Goal: Task Accomplishment & Management: Manage account settings

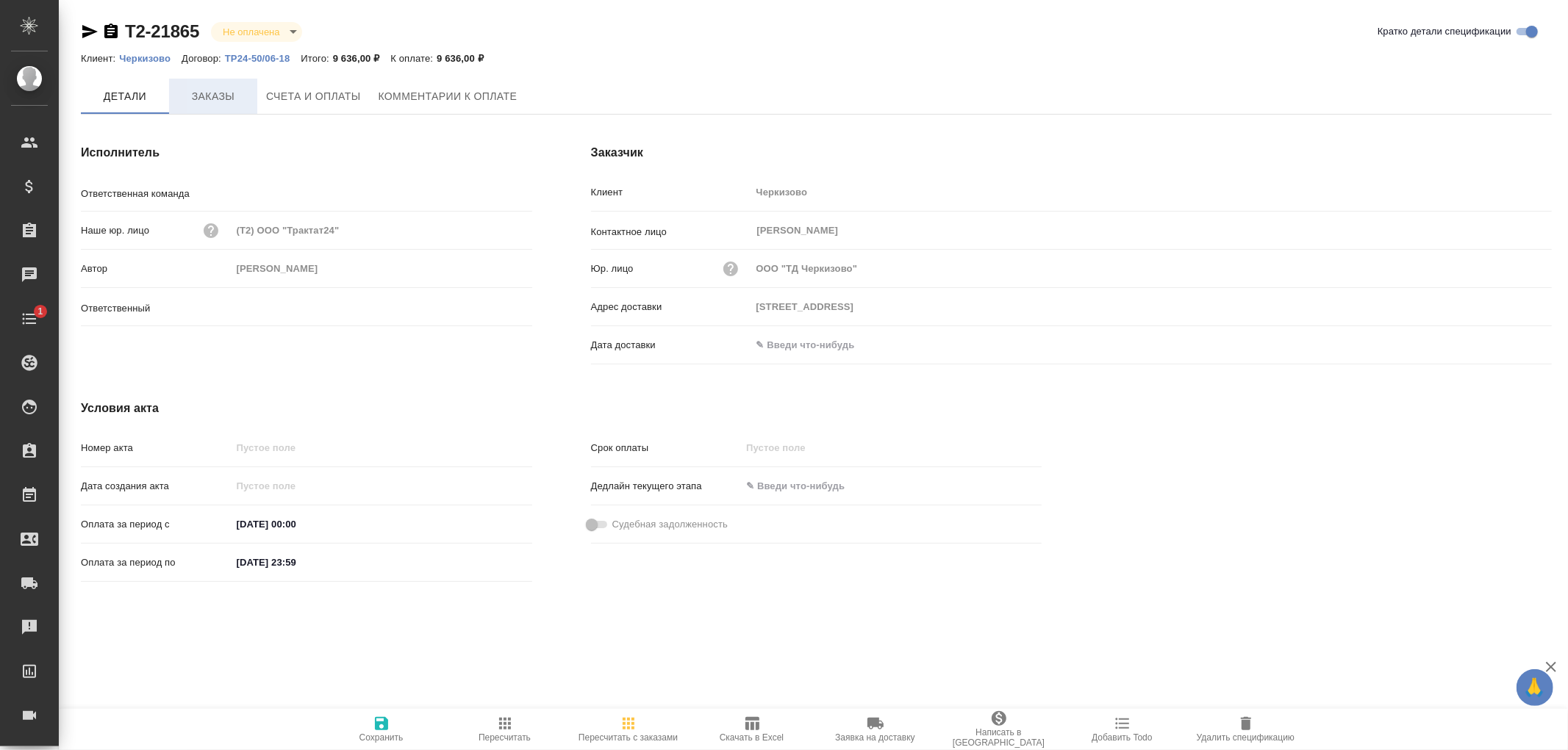
type input "Технический"
type input "[PERSON_NAME]"
click at [197, 98] on span "Заказы" at bounding box center [213, 96] width 70 height 18
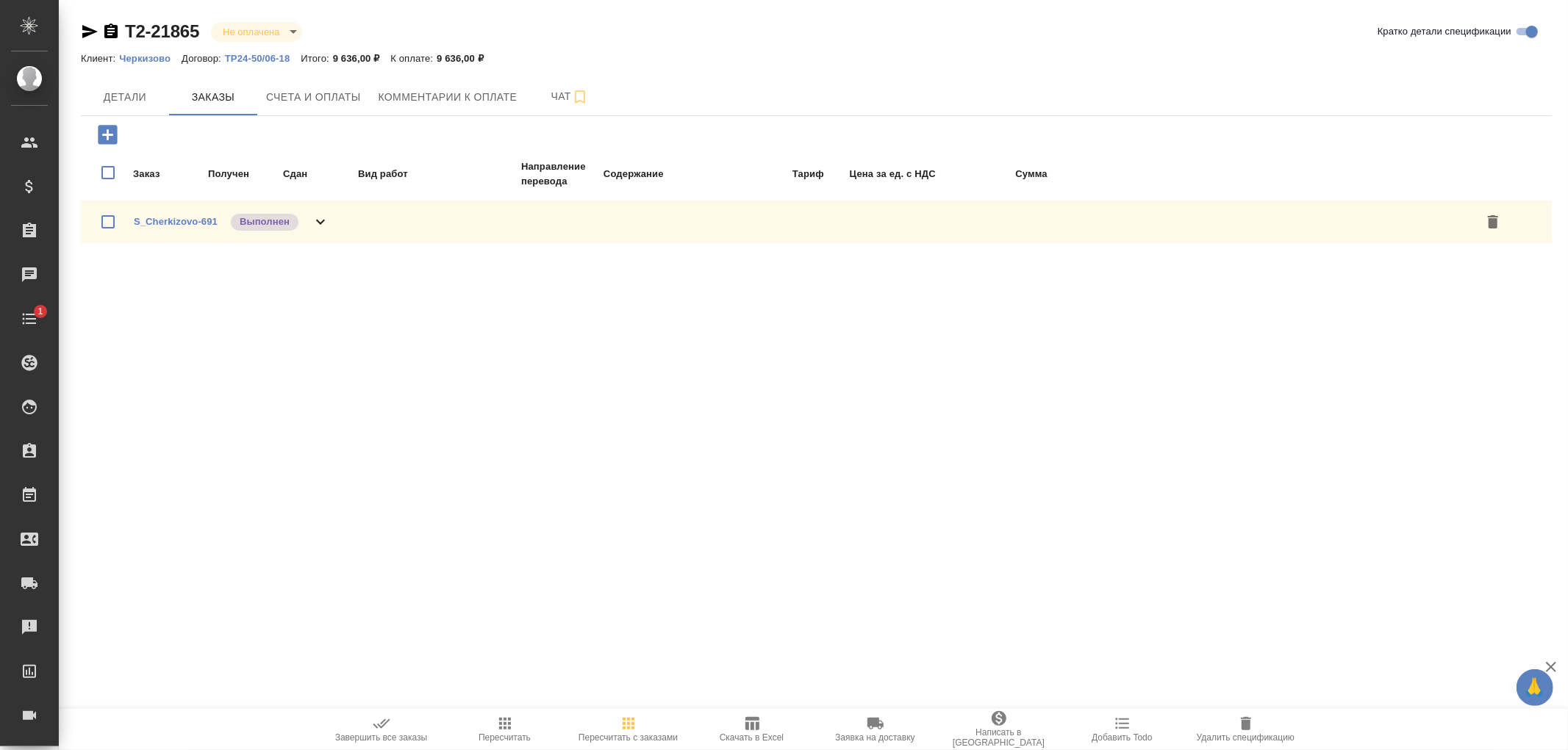
click at [319, 223] on icon at bounding box center [320, 222] width 18 height 18
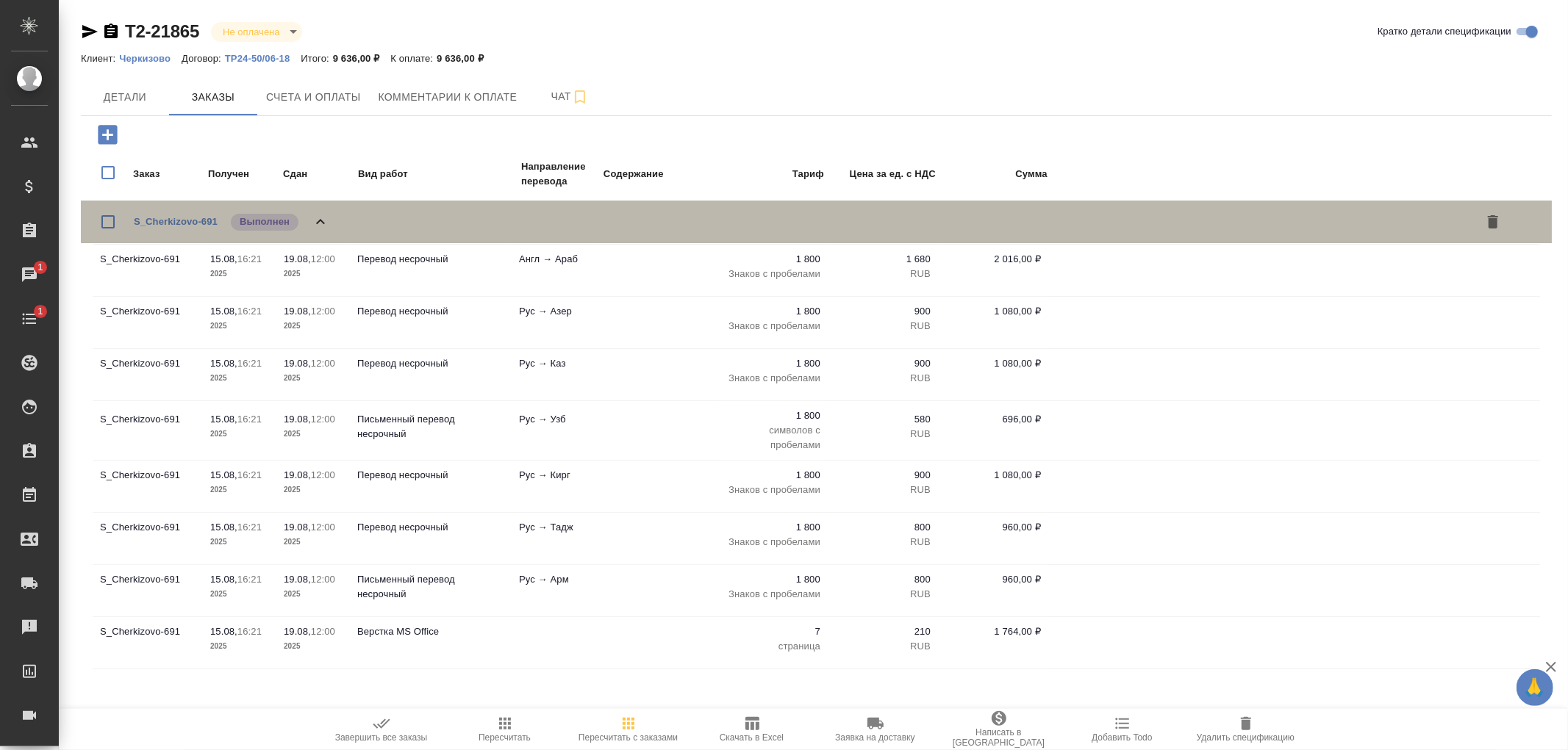
click at [319, 222] on icon at bounding box center [320, 222] width 18 height 18
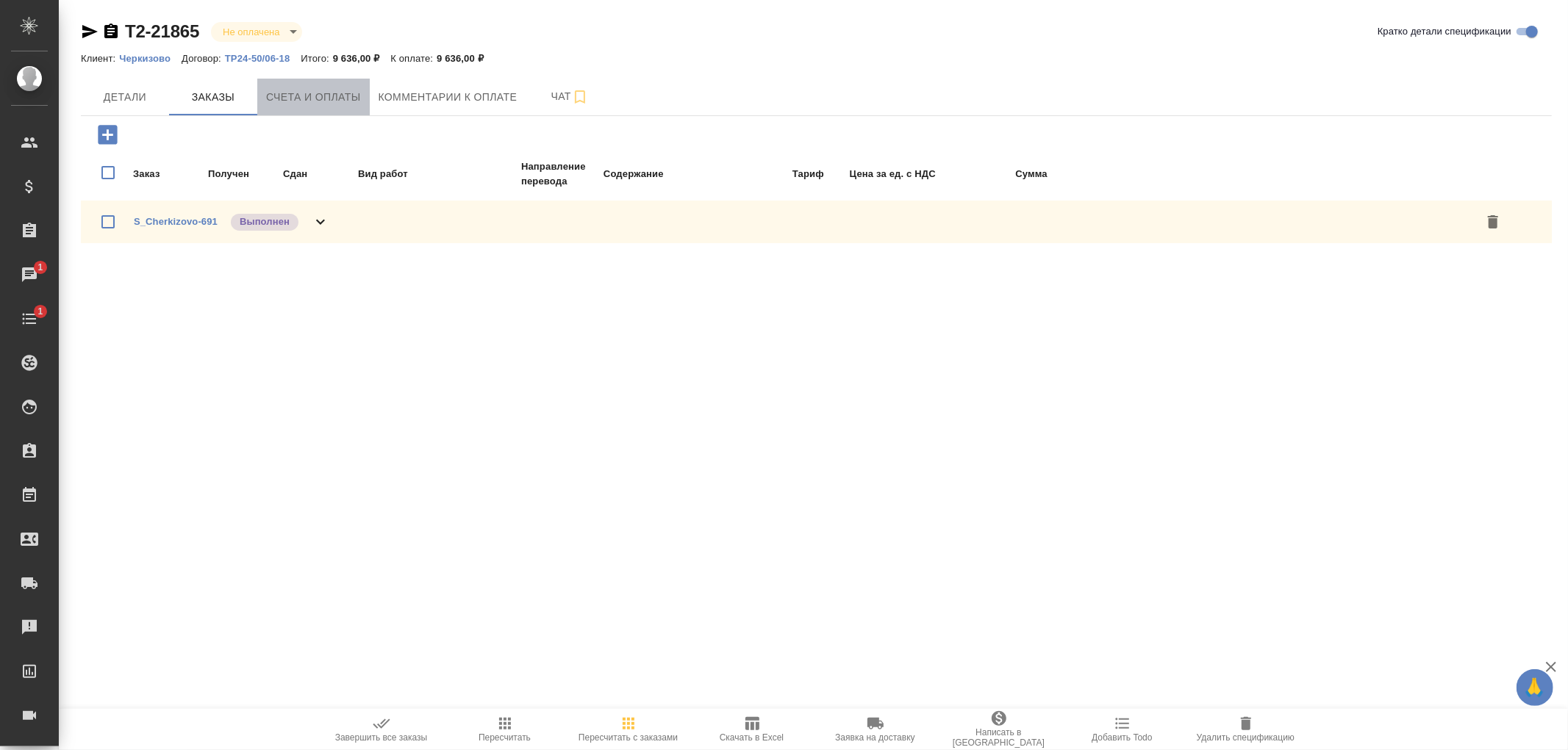
click at [331, 99] on span "Счета и оплаты" at bounding box center [312, 97] width 94 height 18
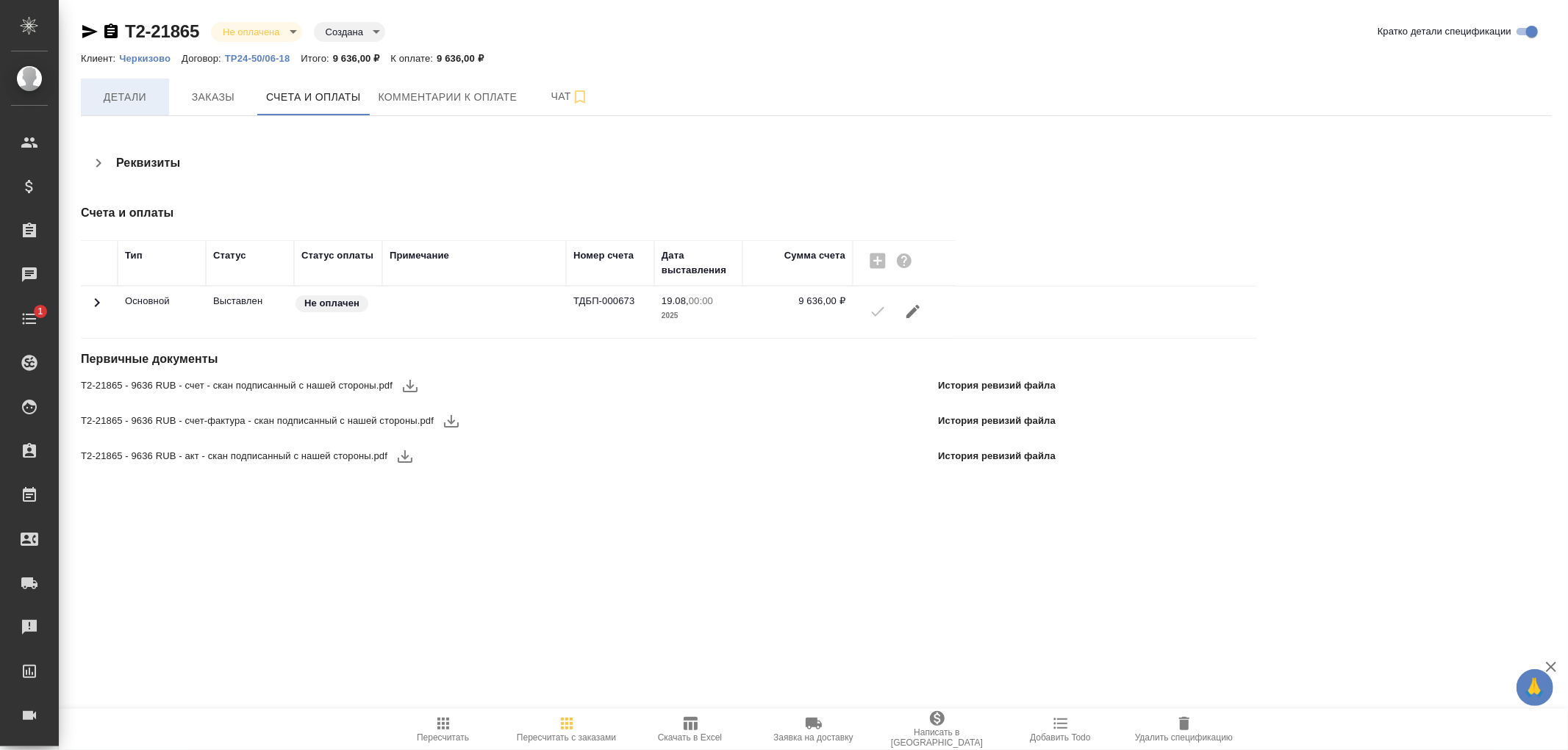
click at [130, 97] on span "Детали" at bounding box center [125, 97] width 70 height 18
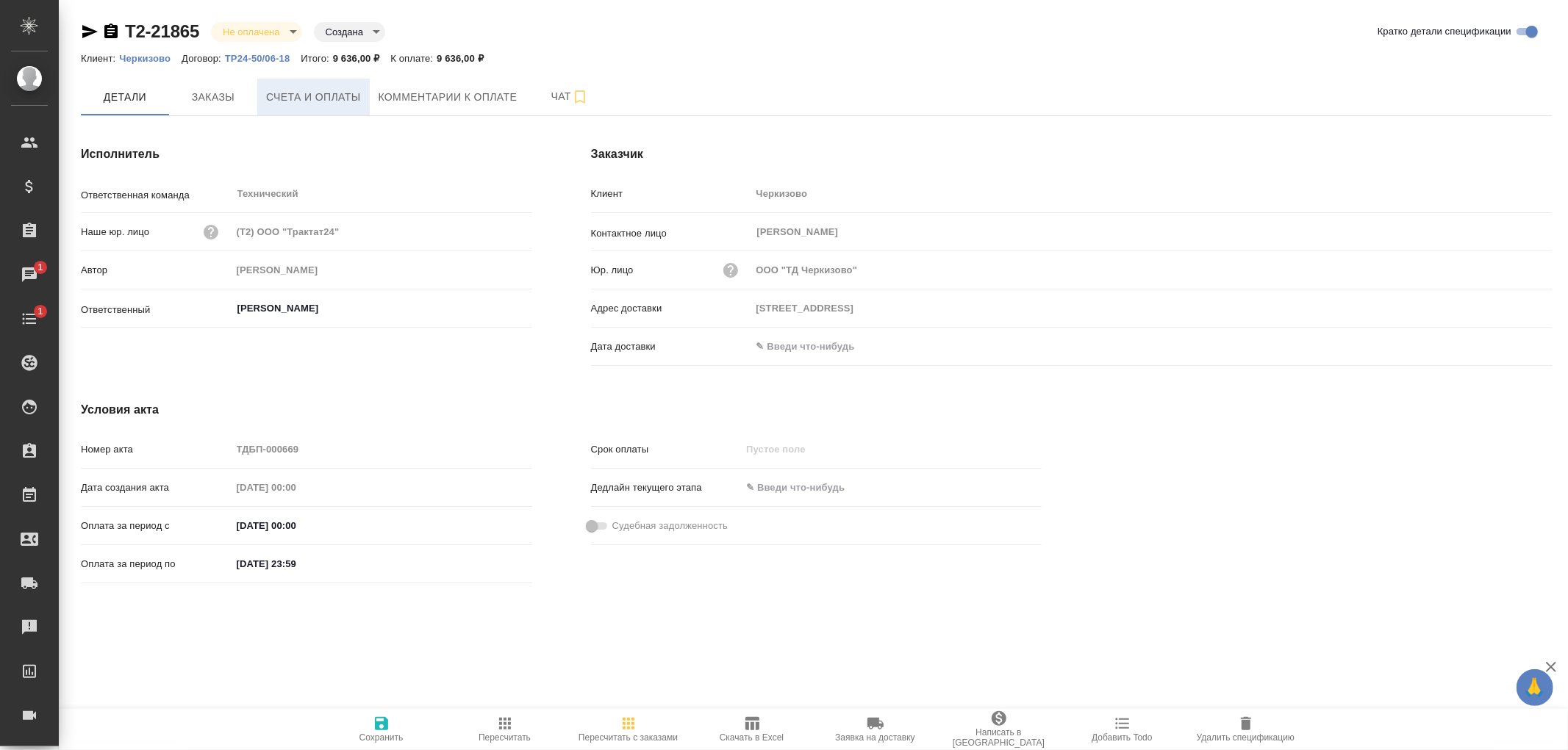
click at [314, 96] on span "Счета и оплаты" at bounding box center [312, 97] width 94 height 18
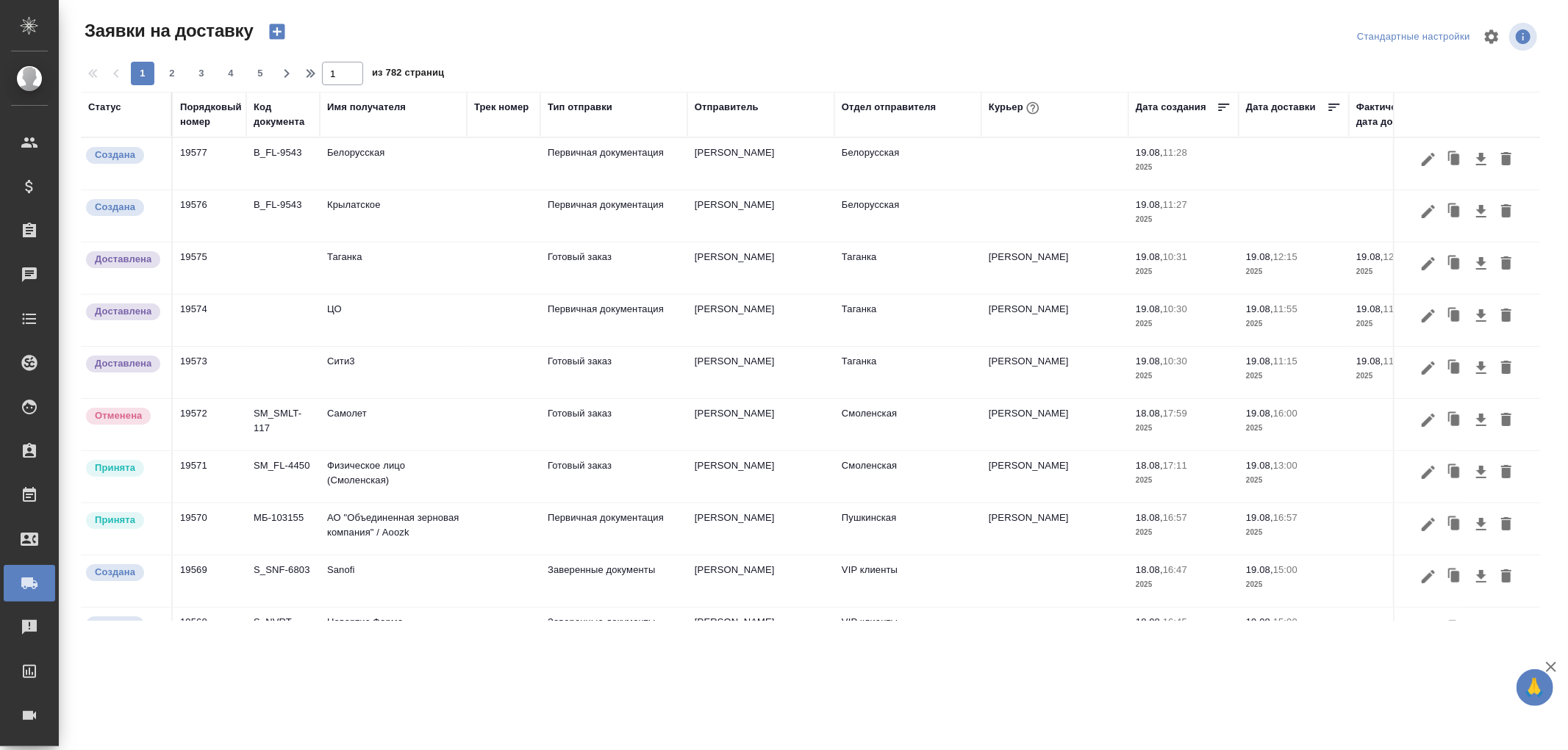
click at [346, 103] on div "Имя получателя" at bounding box center [366, 107] width 79 height 15
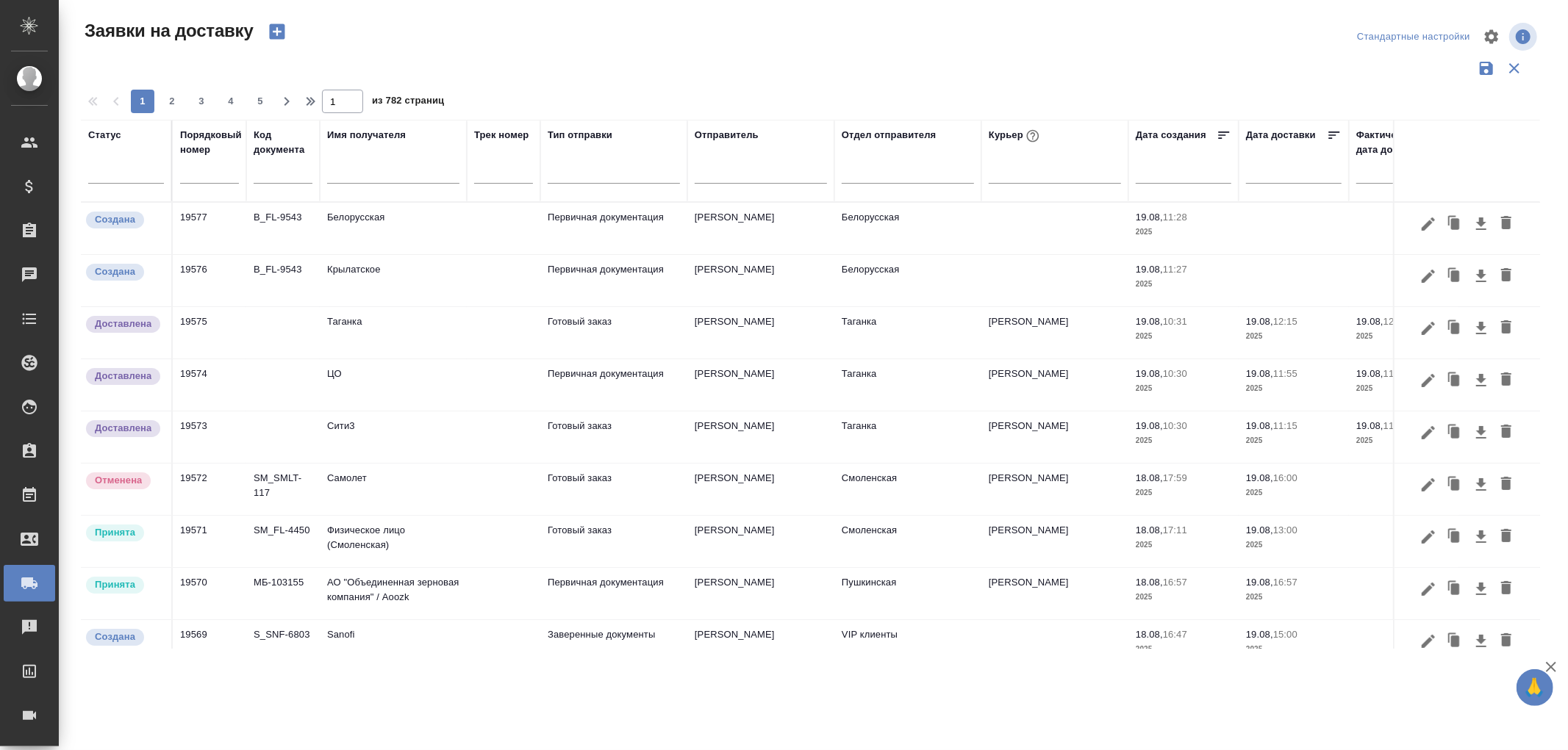
click at [349, 185] on div at bounding box center [393, 175] width 132 height 36
click at [352, 181] on input "text" at bounding box center [393, 173] width 132 height 18
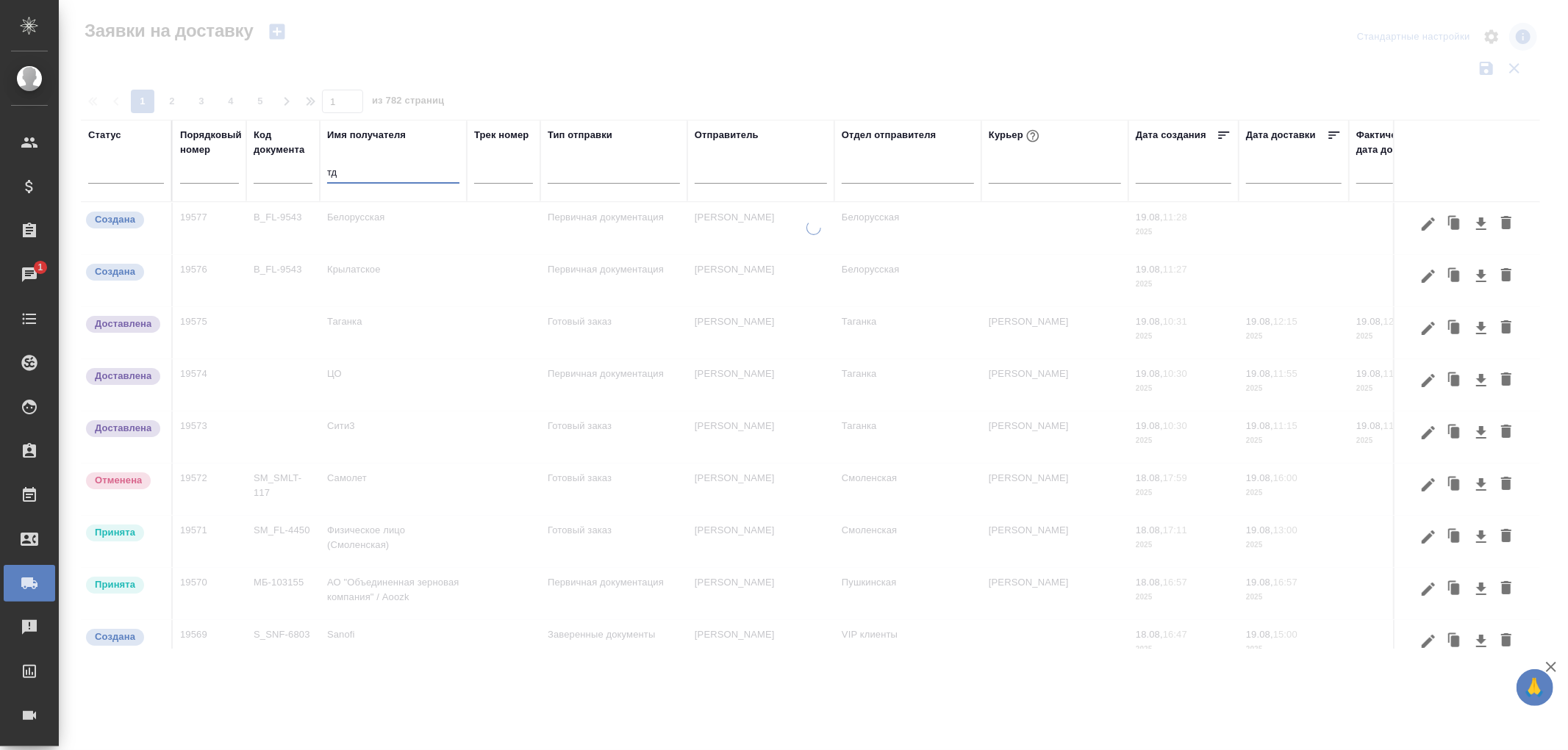
type input "т"
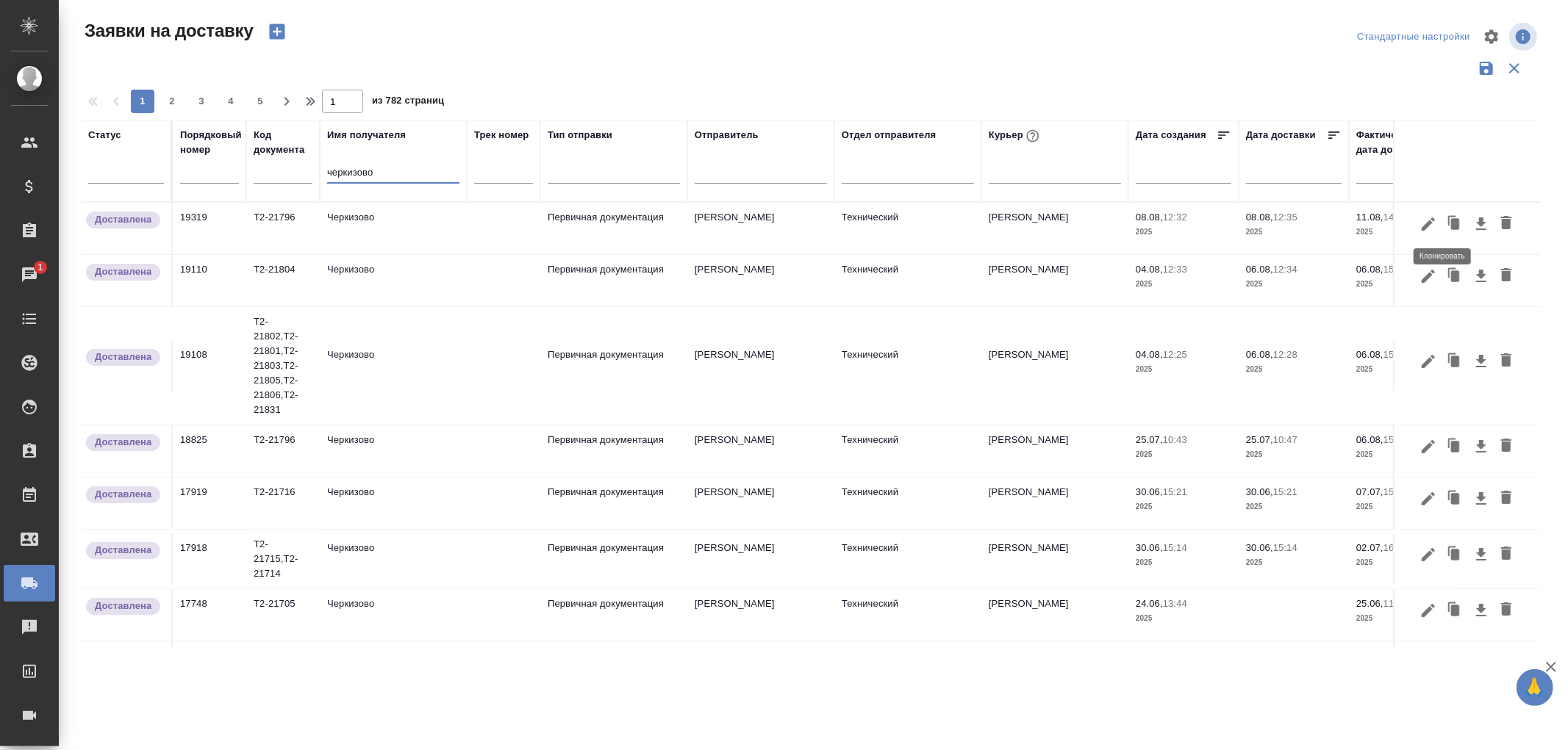
type input "черкизово"
click at [1450, 223] on icon "button" at bounding box center [1454, 223] width 9 height 11
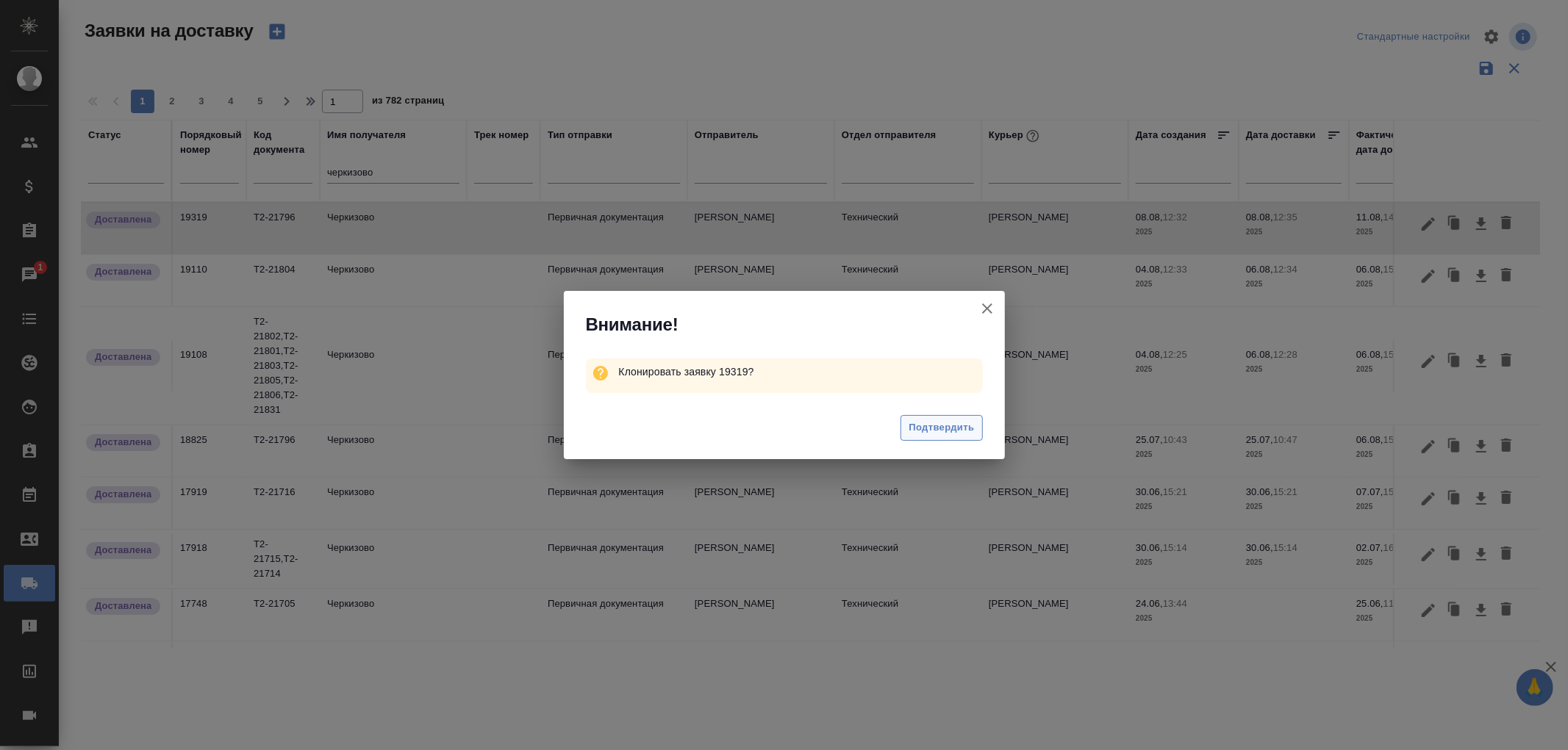
click at [929, 430] on span "Подтвердить" at bounding box center [940, 427] width 65 height 17
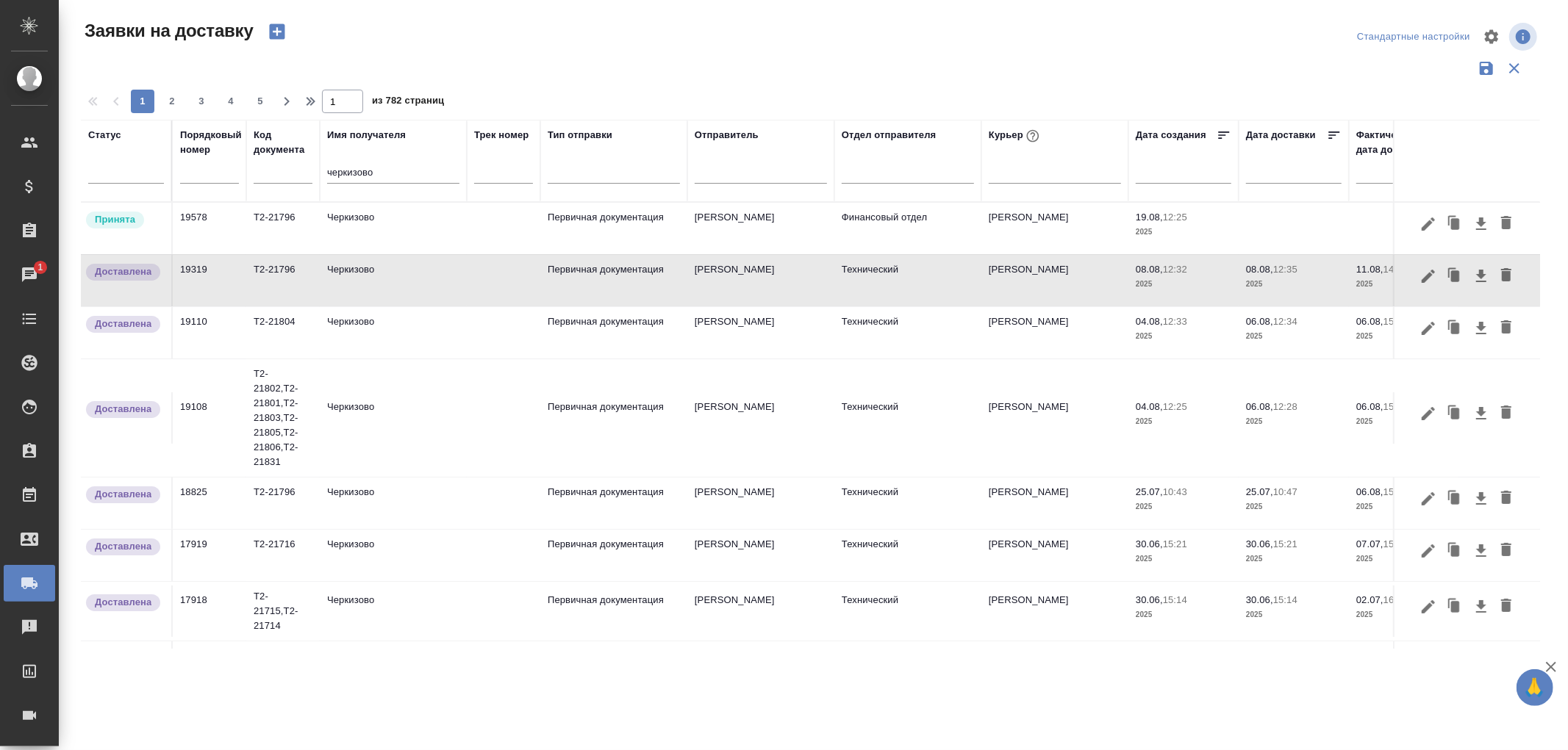
click at [639, 221] on td "Первичная документация" at bounding box center [613, 228] width 147 height 52
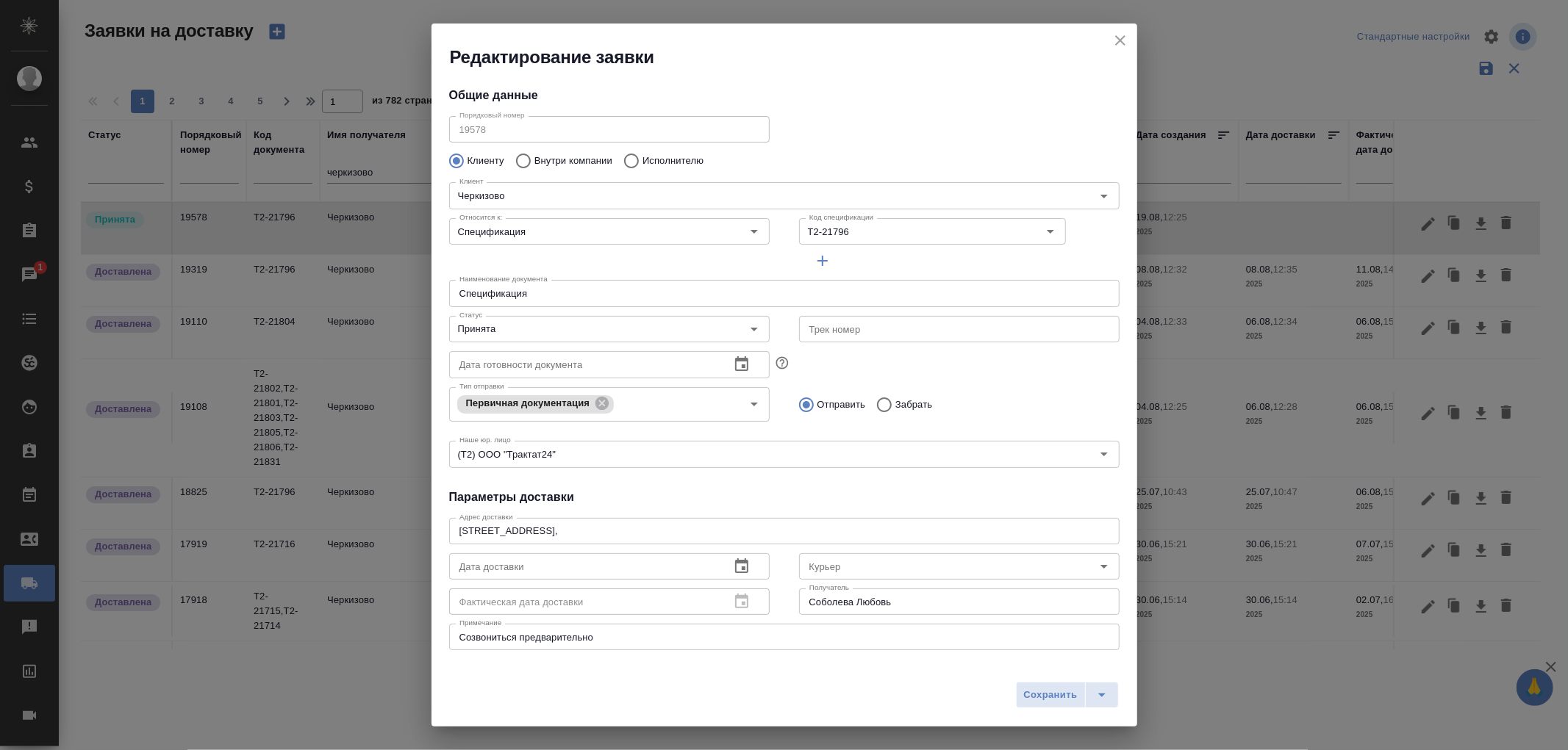
type input "[PERSON_NAME]"
type input "Соболева Любовь"
type input "[PHONE_NUMBER]"
click at [1024, 226] on icon "Очистить" at bounding box center [1031, 231] width 15 height 15
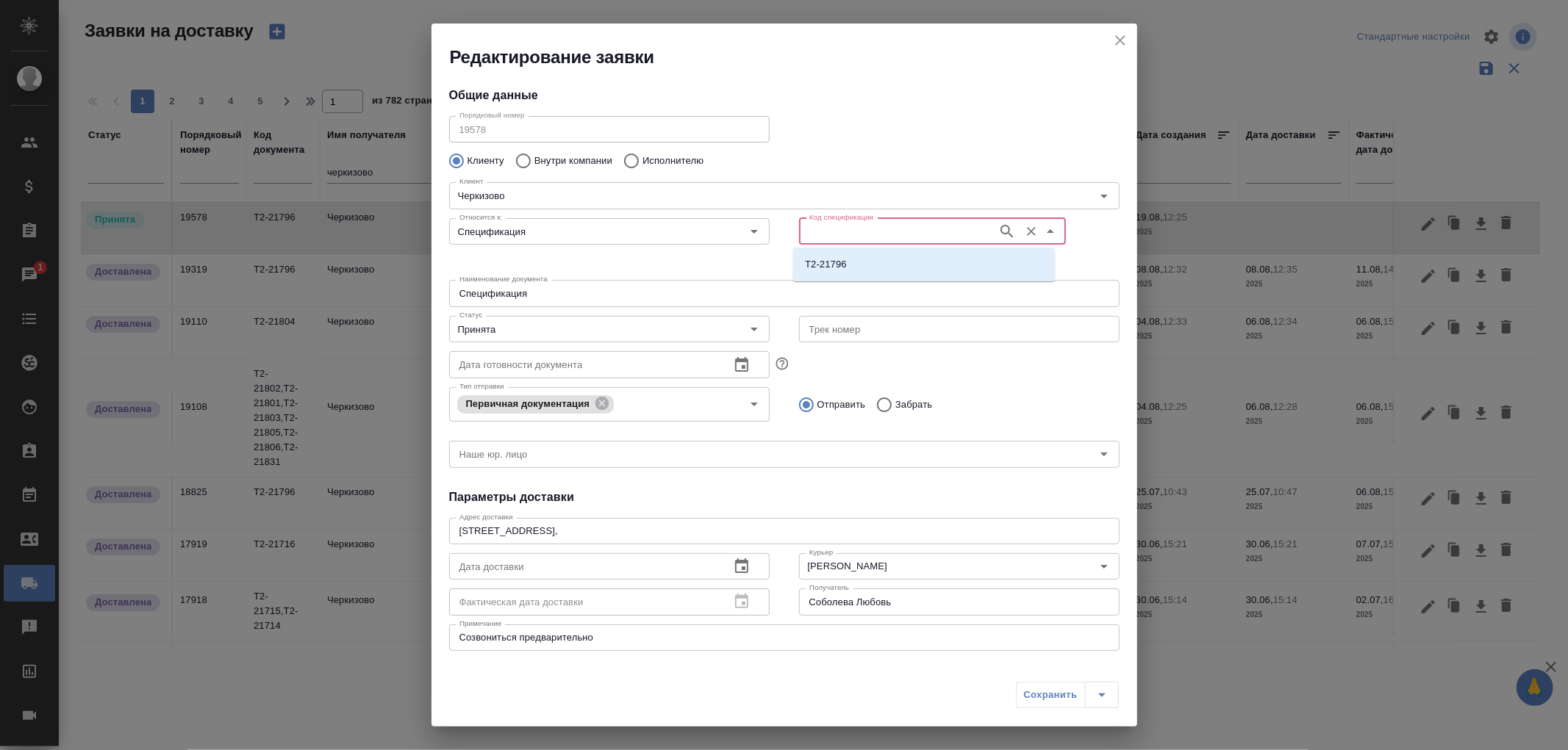
click at [867, 232] on input "Код спецификации" at bounding box center [896, 232] width 187 height 18
paste input "Т2-21865"
type input "Т2-21865"
click at [1001, 225] on icon "button" at bounding box center [1006, 231] width 13 height 13
click at [835, 263] on p "Т2-21865" at bounding box center [825, 264] width 42 height 15
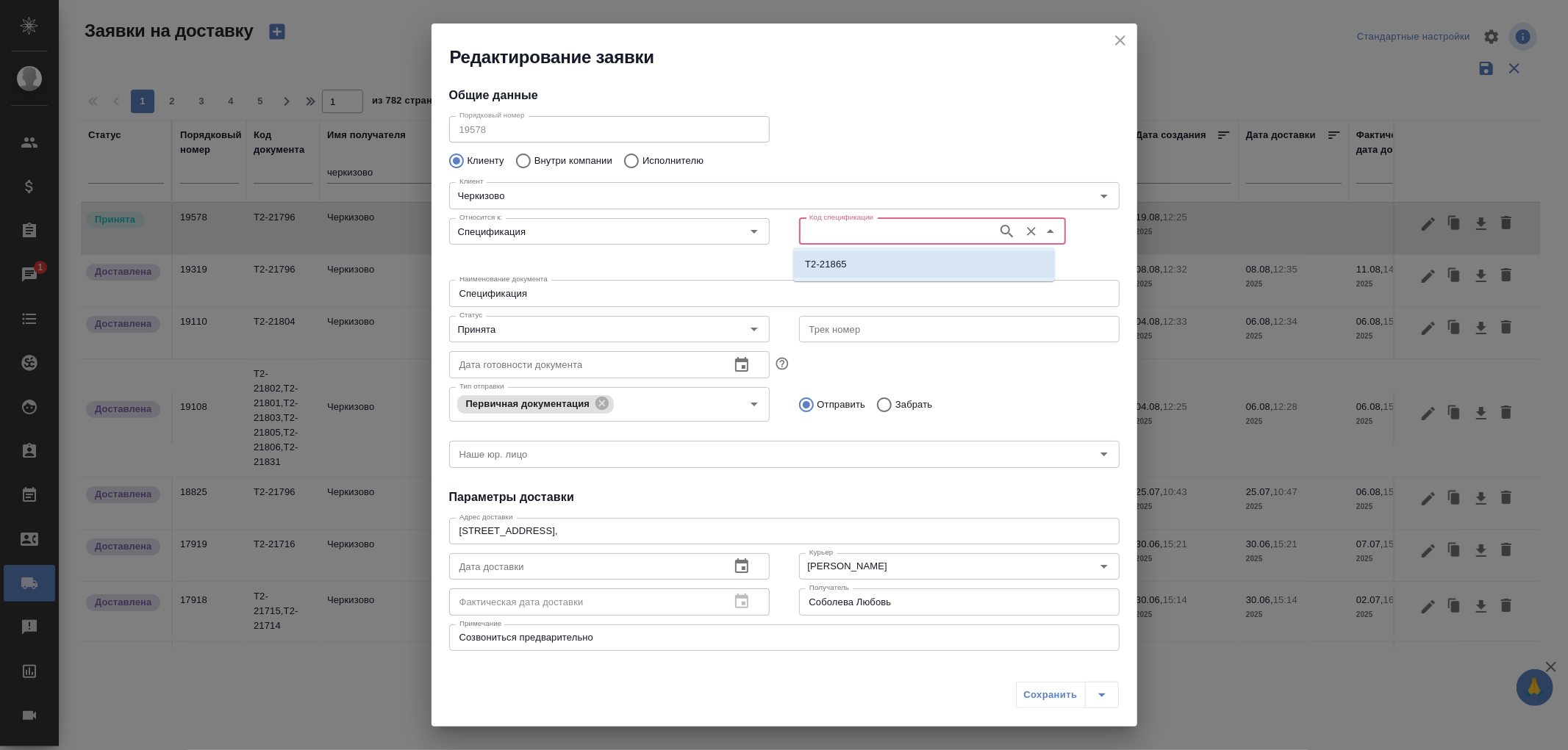
type input "Т2-21865"
type input "(Т2) ООО "Трактат24""
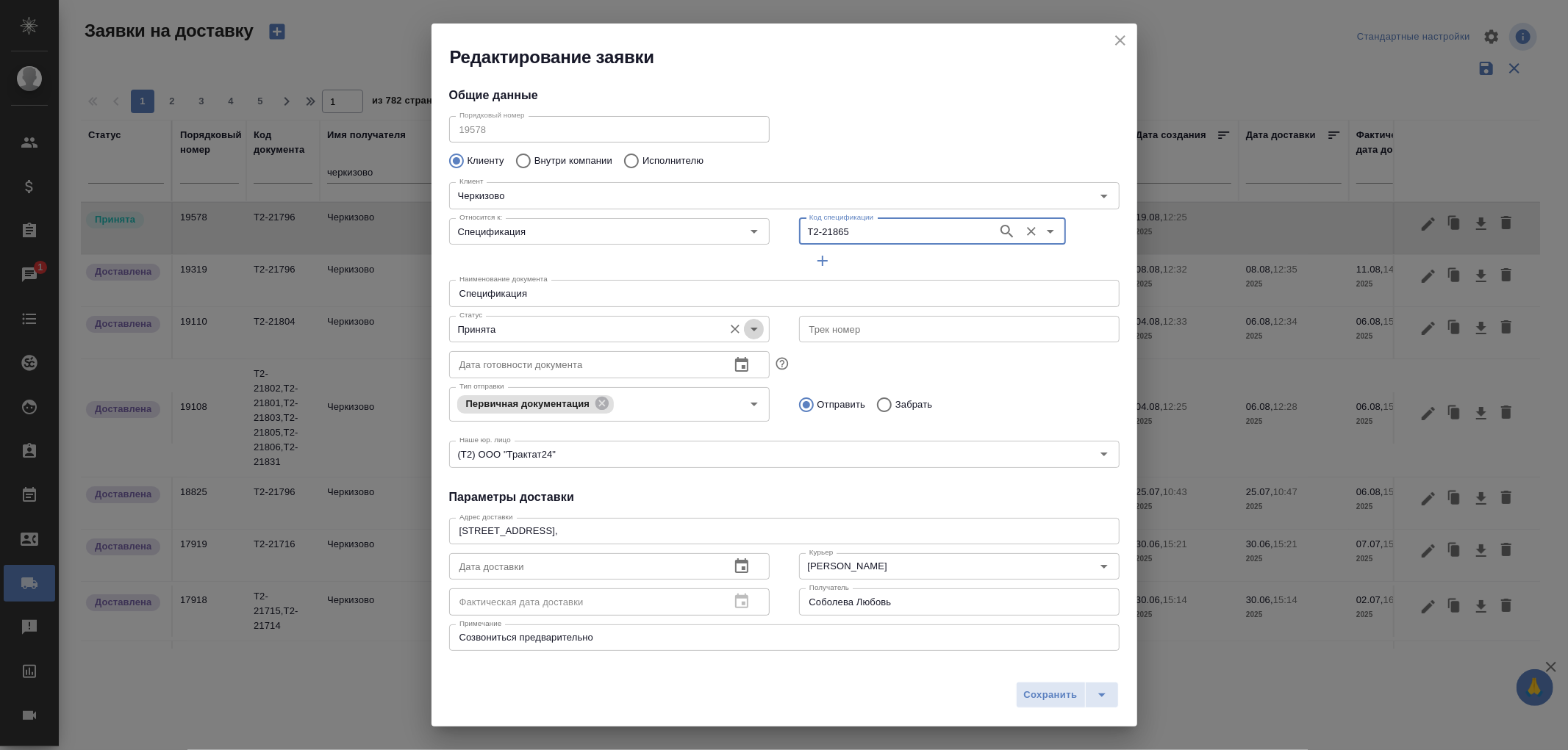
click at [750, 329] on icon "Open" at bounding box center [754, 330] width 8 height 4
type input "Т2-21865"
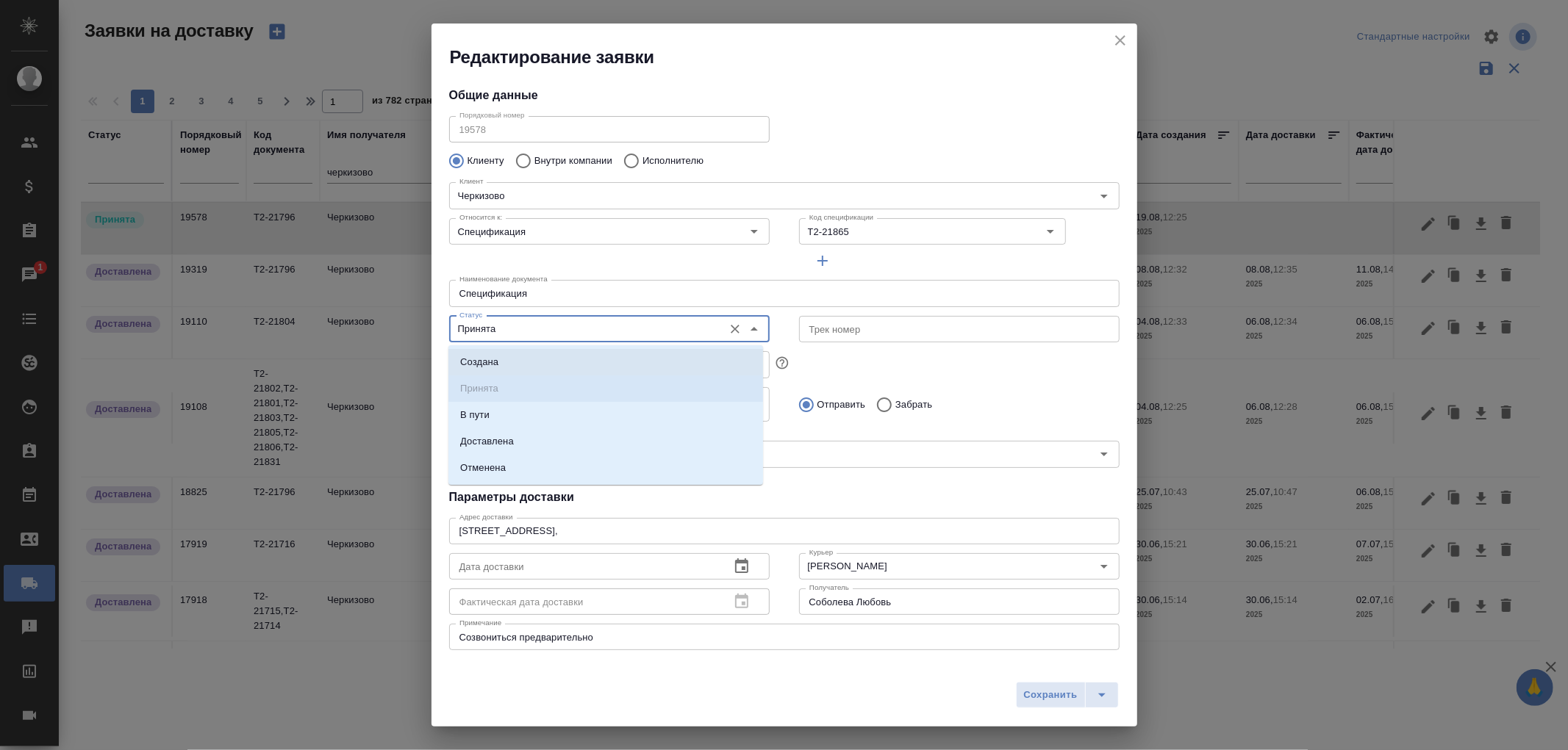
click at [486, 356] on p "Создана" at bounding box center [479, 362] width 38 height 15
type input "Создана"
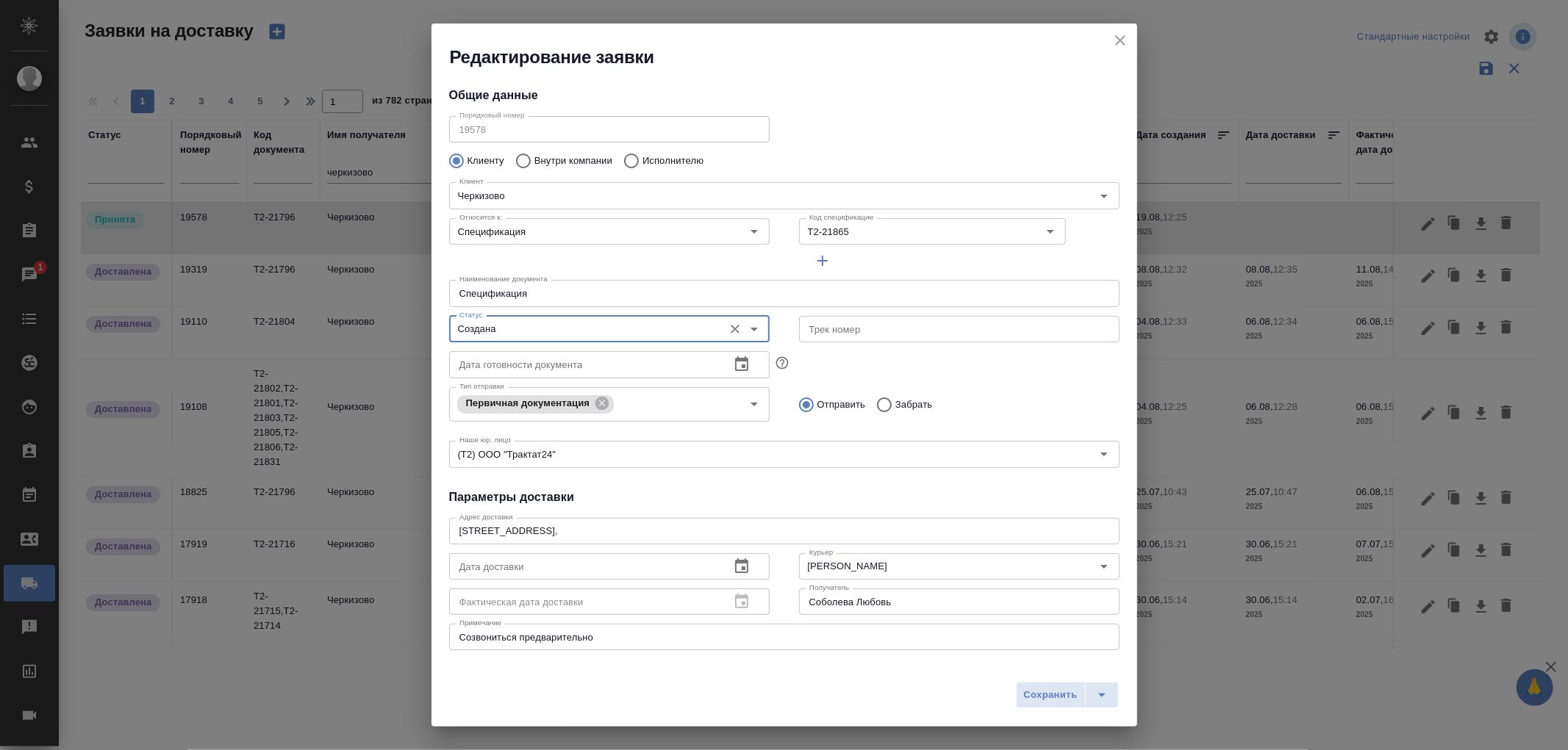
click at [735, 363] on icon "button" at bounding box center [742, 363] width 14 height 15
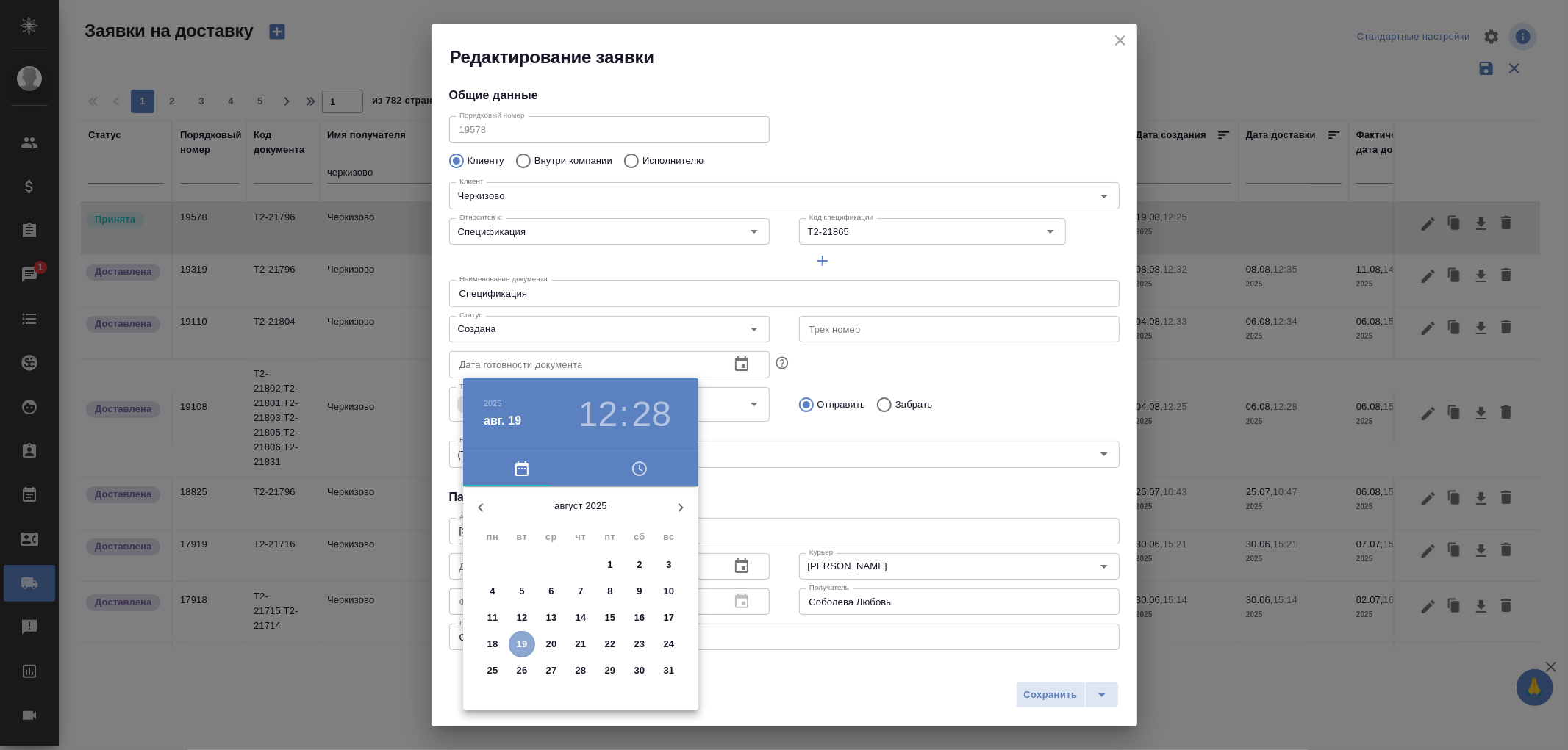
click at [523, 649] on p "19" at bounding box center [522, 644] width 11 height 15
type input "[DATE] 12:28"
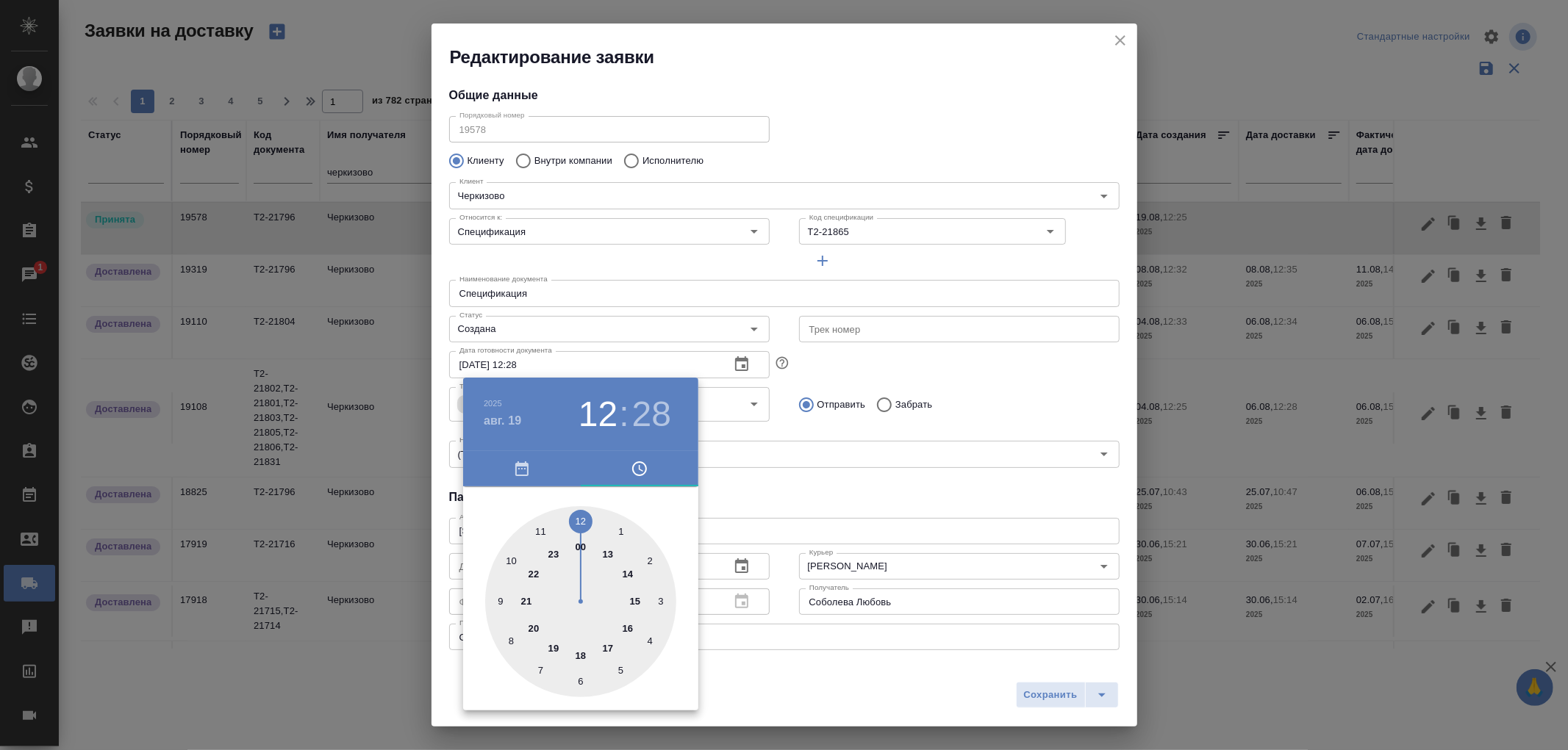
click at [851, 684] on div at bounding box center [784, 375] width 1568 height 750
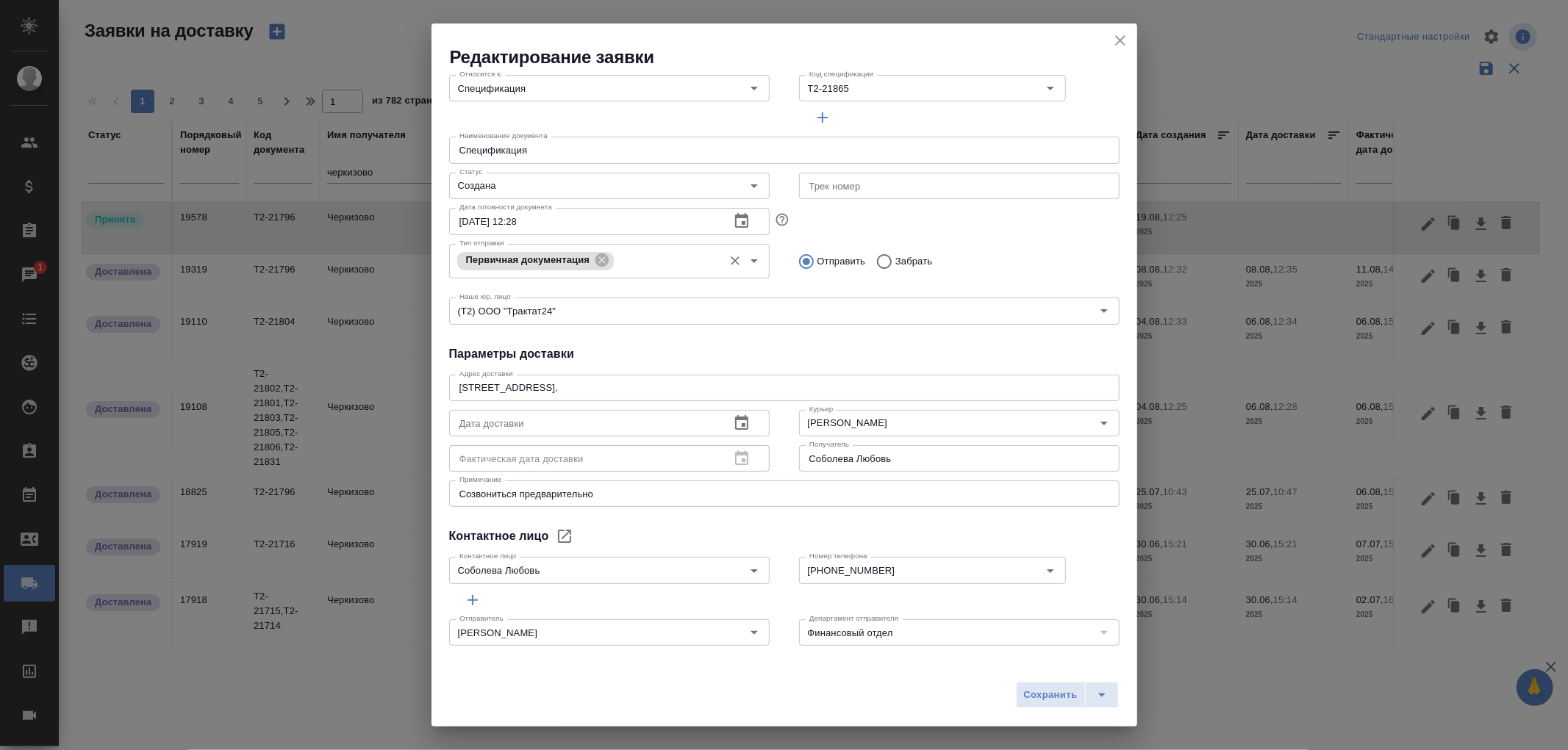
scroll to position [149, 0]
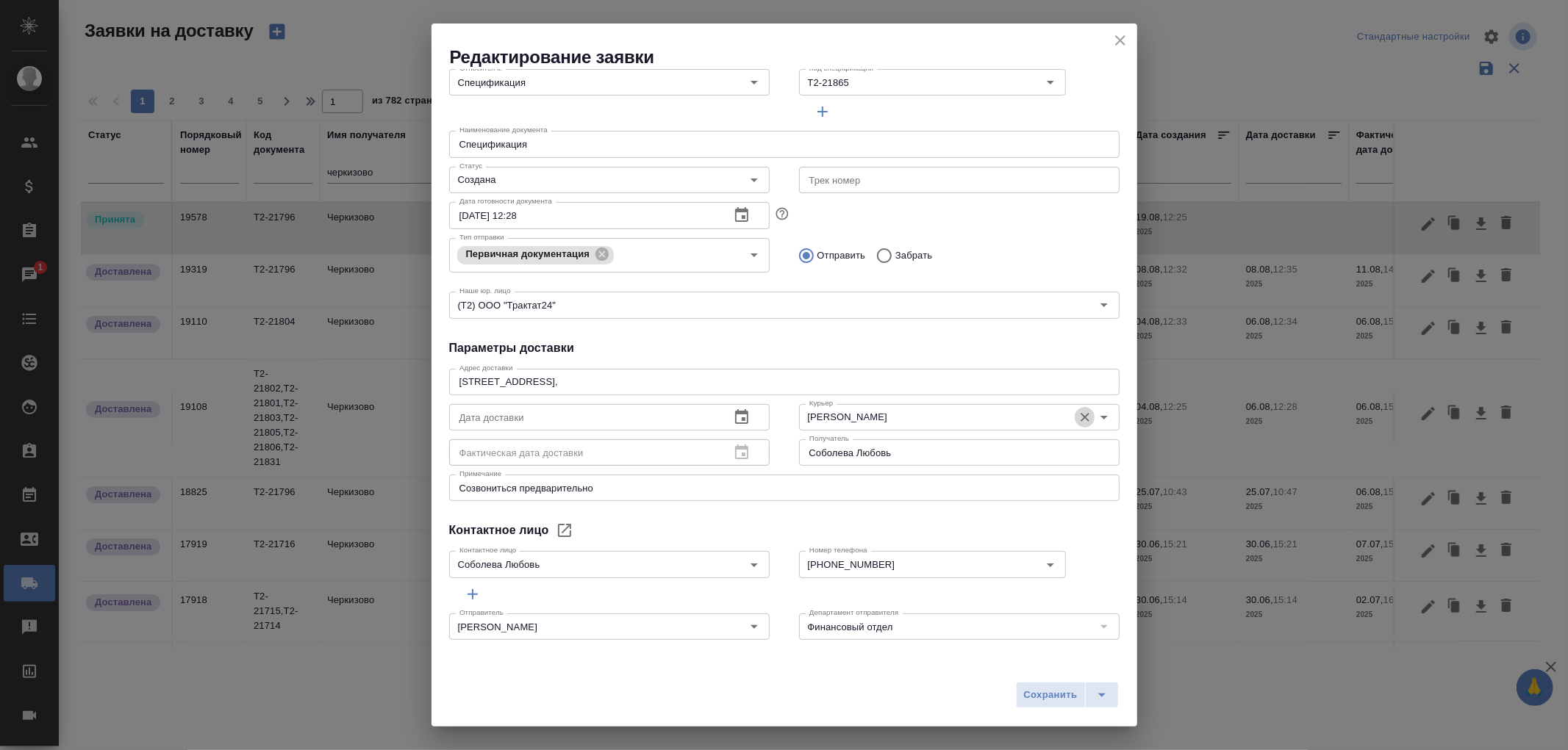
click at [1080, 417] on icon "Очистить" at bounding box center [1084, 416] width 9 height 9
drag, startPoint x: 931, startPoint y: 449, endPoint x: 754, endPoint y: 452, distance: 177.0
click at [754, 452] on div "Дата доставки Дата доставки Фактическая дата доставки Фактическая дата доставки…" at bounding box center [784, 433] width 700 height 100
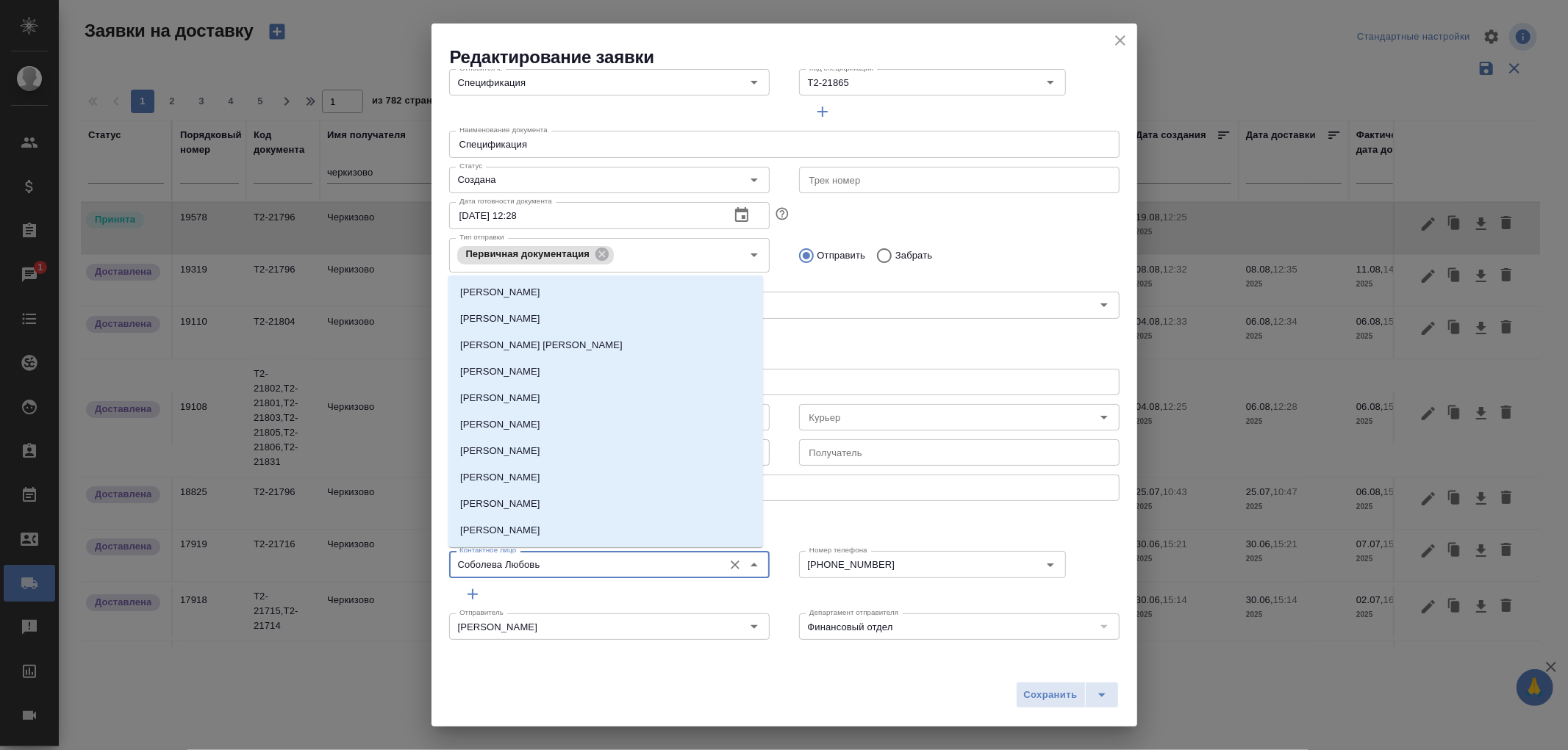
click at [564, 568] on input "Соболева Любовь" at bounding box center [585, 564] width 263 height 18
click at [731, 564] on icon "Очистить" at bounding box center [735, 564] width 9 height 9
type input "[PERSON_NAME]"
click at [642, 568] on input "[PERSON_NAME]" at bounding box center [585, 564] width 263 height 18
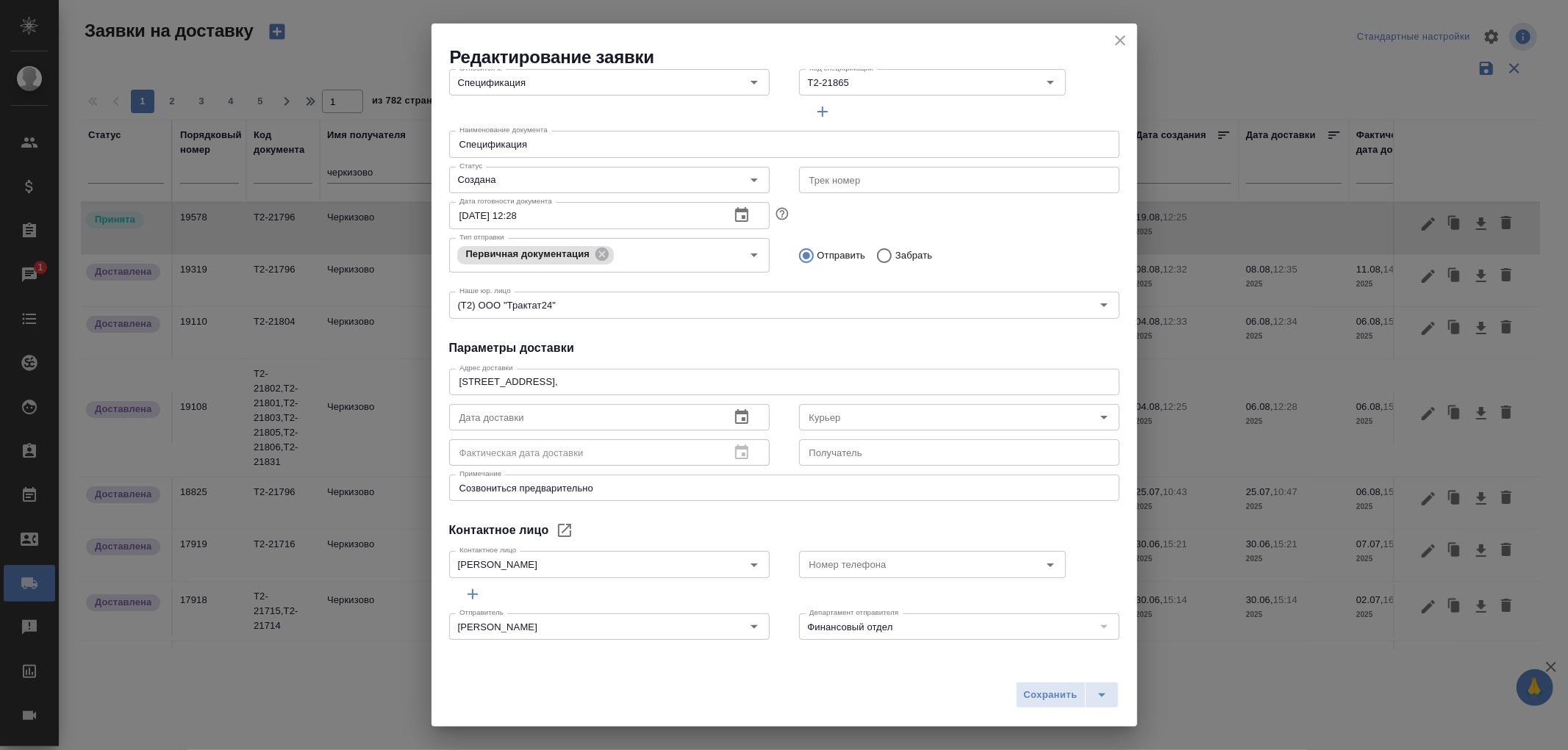
click at [834, 511] on div "Общие данные Порядковый номер 19578 Порядковый номер Клиенту Внутри компании Ис…" at bounding box center [784, 363] width 706 height 588
click at [854, 457] on input "text" at bounding box center [959, 452] width 320 height 26
type input "[PERSON_NAME] [PERSON_NAME]"
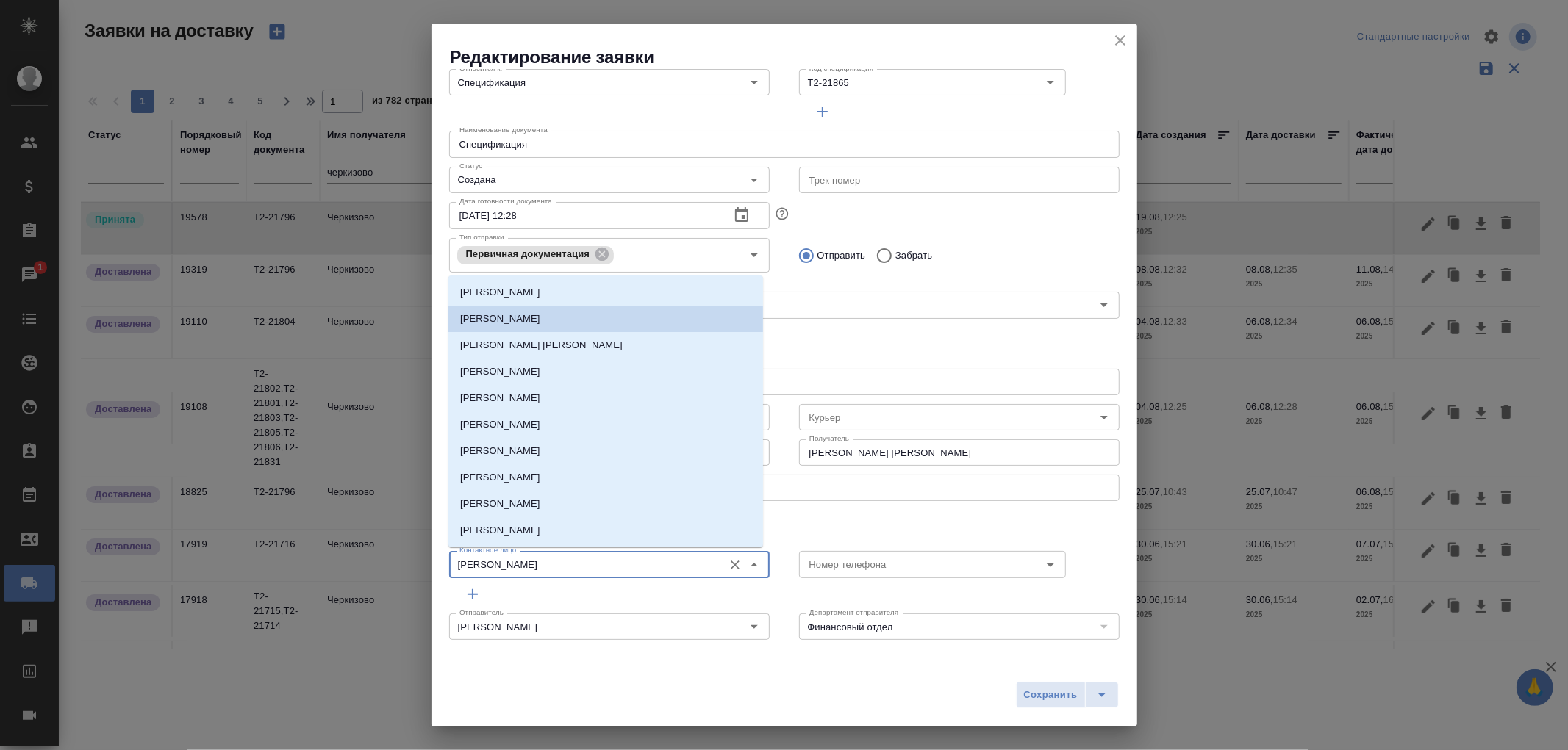
drag, startPoint x: 617, startPoint y: 568, endPoint x: 378, endPoint y: 554, distance: 239.4
click at [378, 554] on div "Редактирование заявки Общие данные Порядковый номер 19578 Порядковый номер Клие…" at bounding box center [784, 375] width 1568 height 750
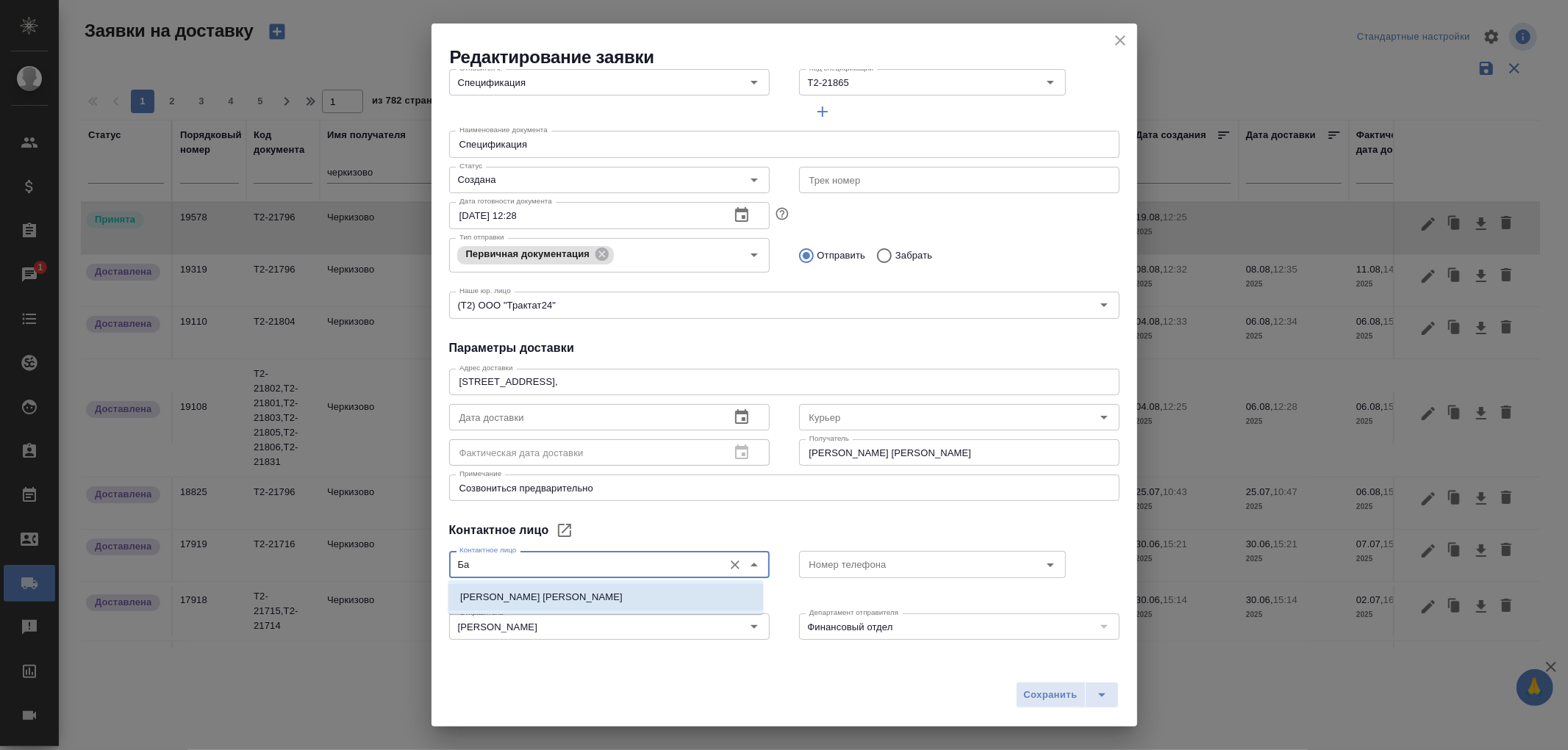
click at [532, 587] on li "[PERSON_NAME] [PERSON_NAME]" at bounding box center [605, 596] width 314 height 26
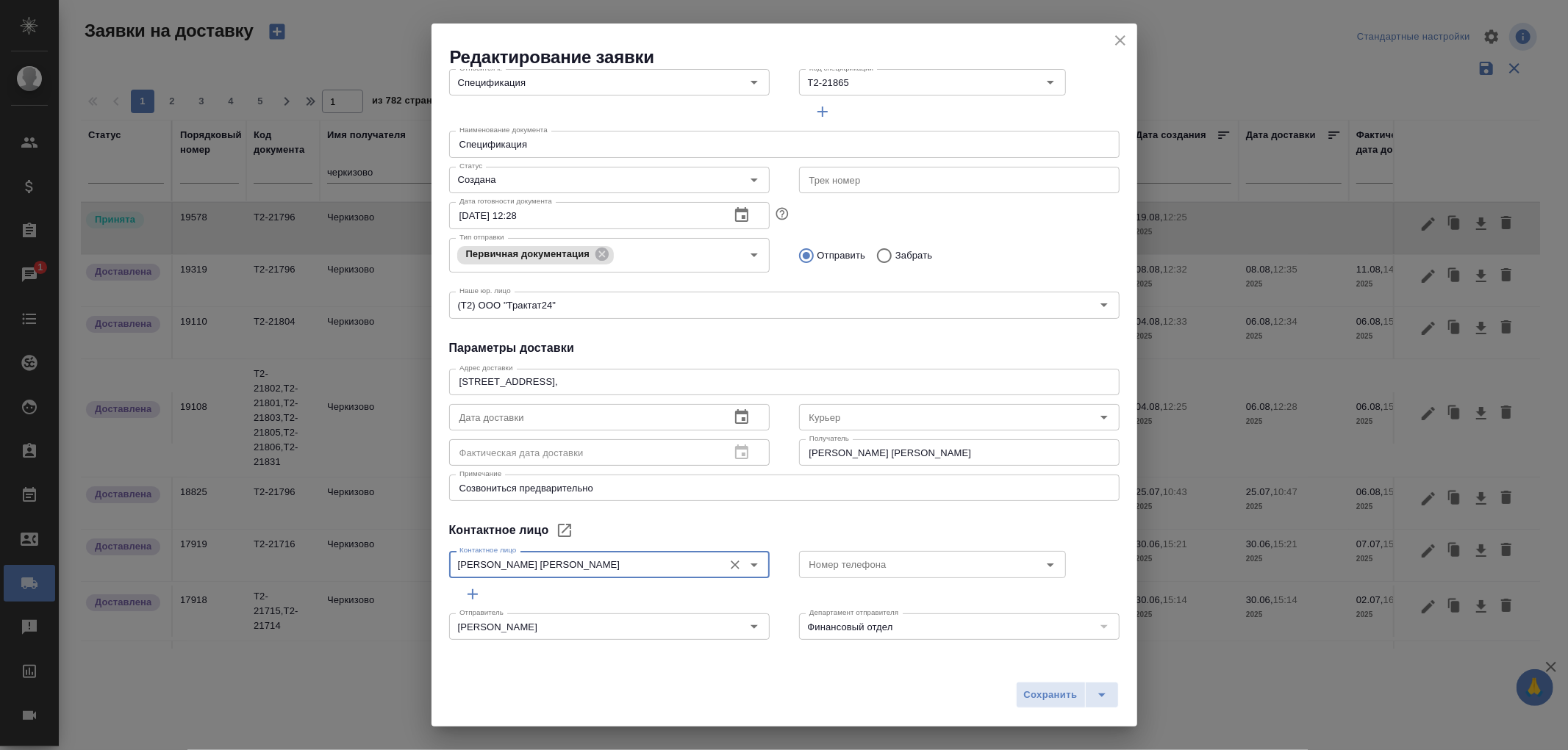
type input "[PERSON_NAME] [PERSON_NAME]"
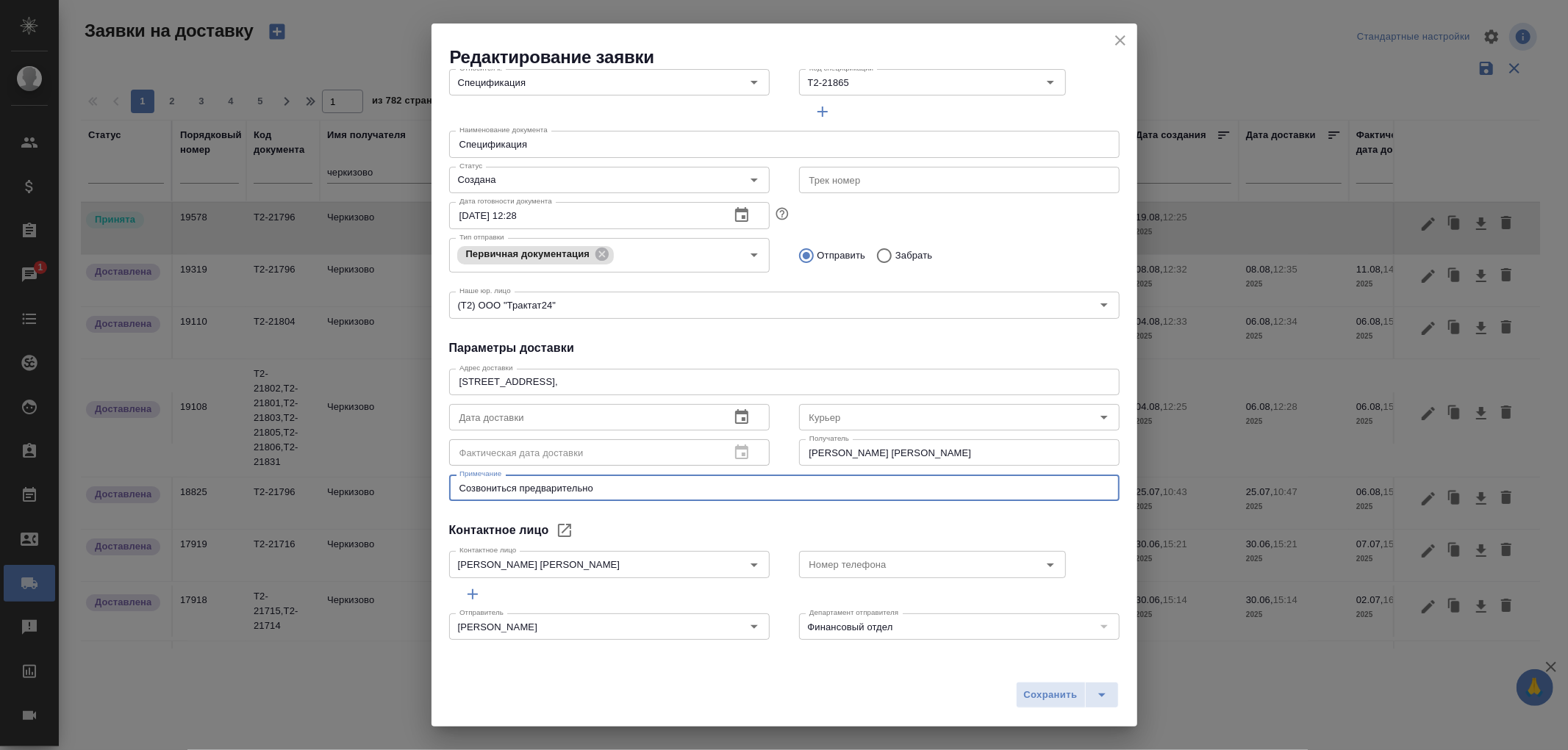
click at [610, 482] on textarea "Созвониться предварительно" at bounding box center [784, 487] width 649 height 11
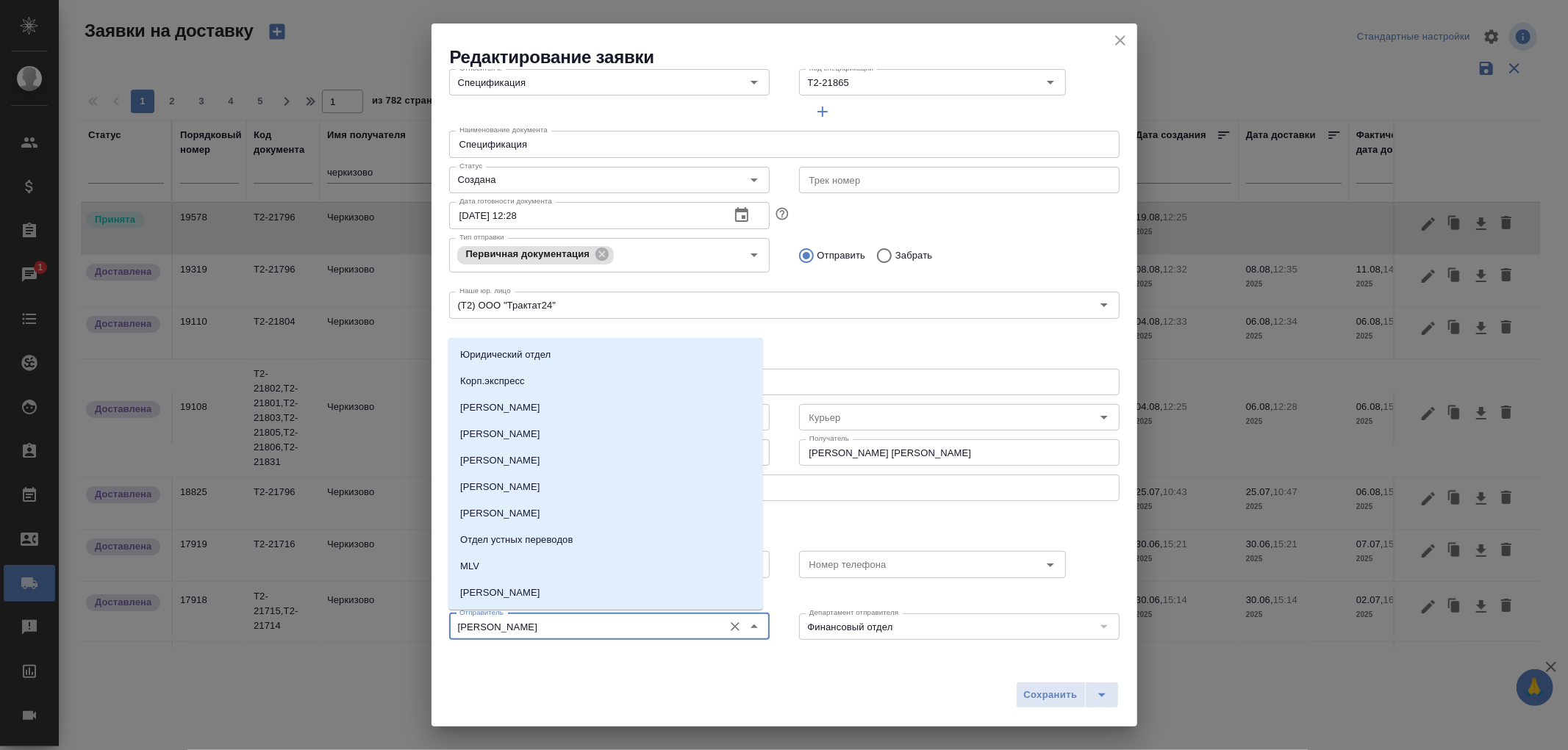
drag, startPoint x: 561, startPoint y: 625, endPoint x: 393, endPoint y: 610, distance: 168.7
click at [393, 610] on div "Редактирование заявки Общие данные Порядковый номер 19578 Порядковый номер Клие…" at bounding box center [784, 375] width 1568 height 750
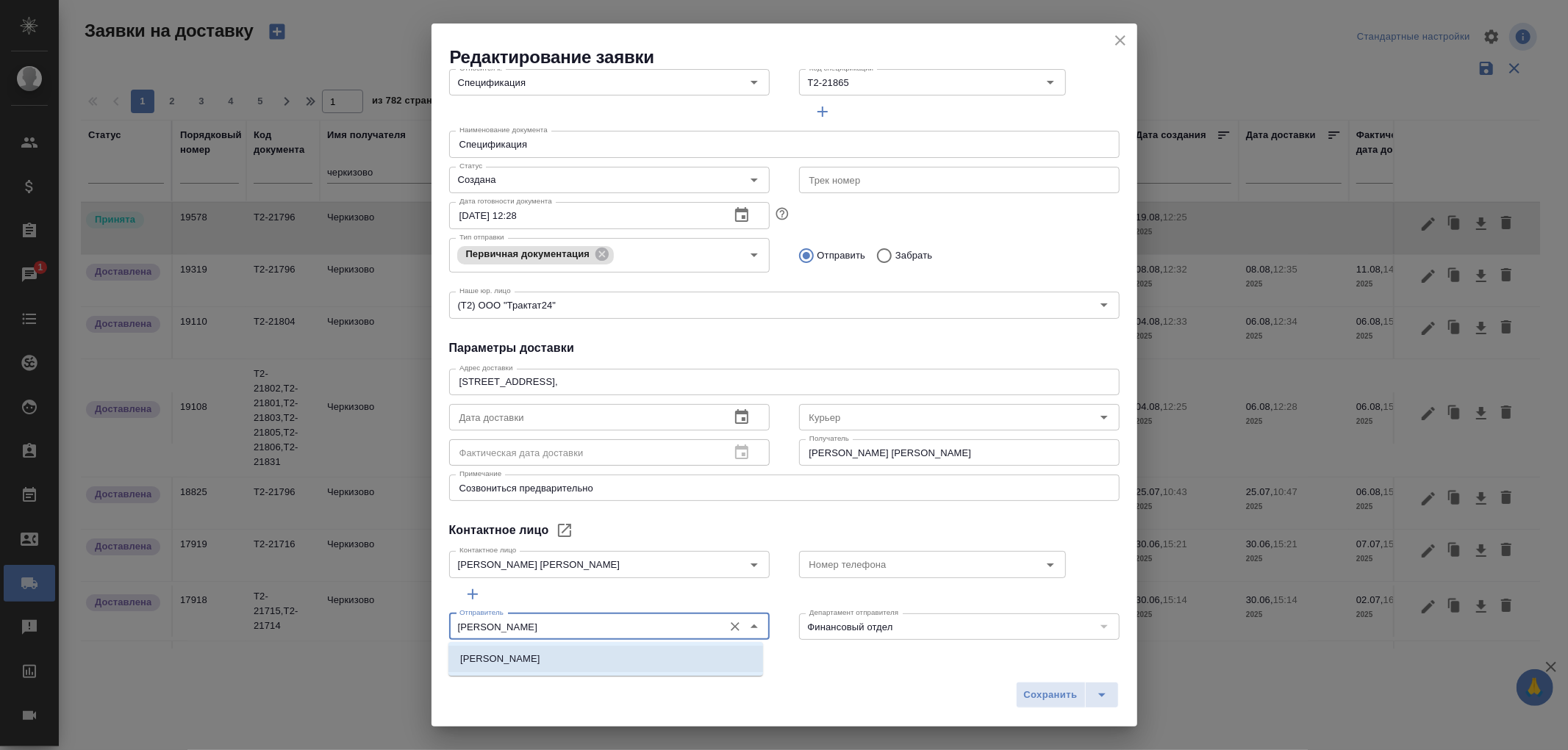
click at [529, 659] on p "[PERSON_NAME]" at bounding box center [500, 659] width 80 height 15
type input "[PERSON_NAME]"
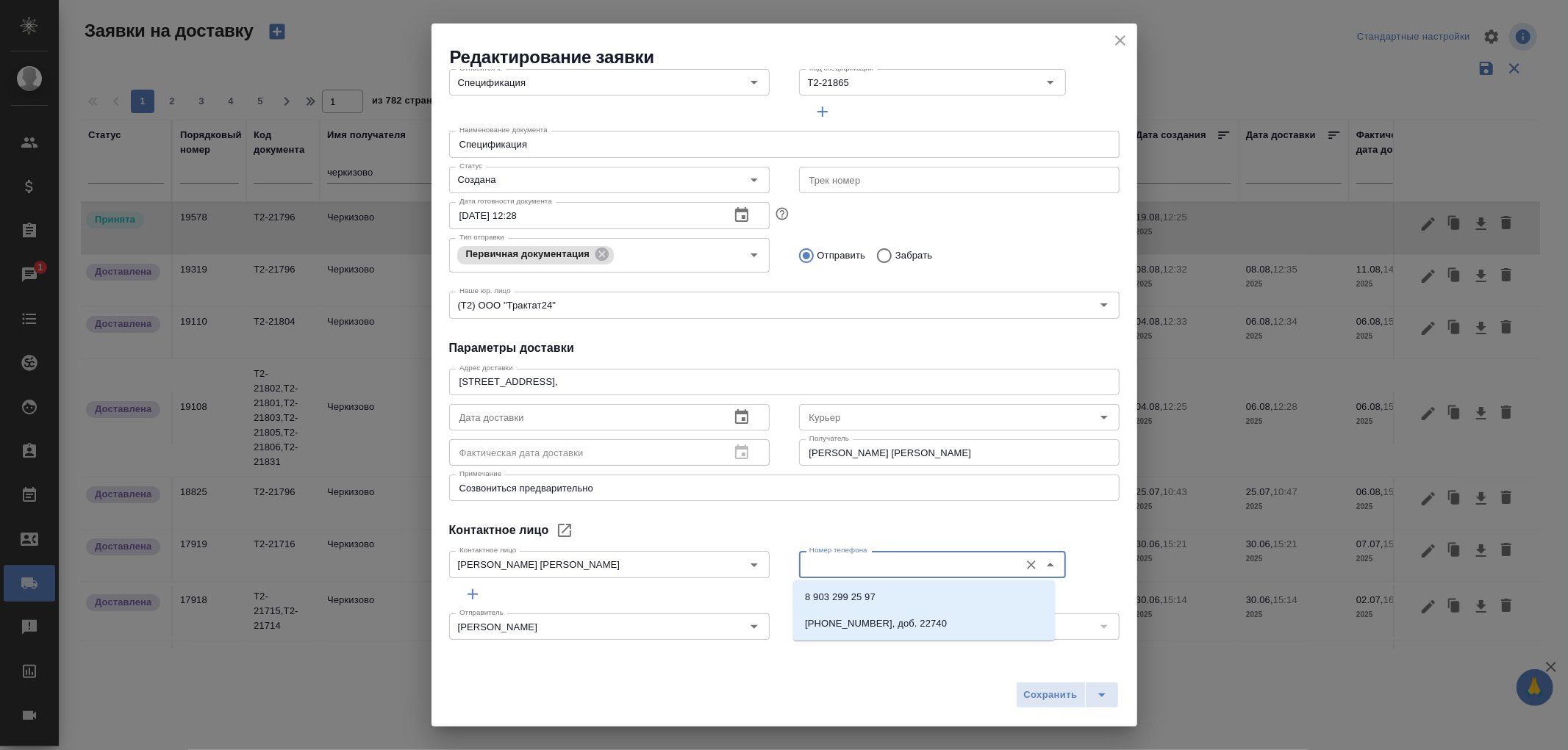
click at [843, 569] on input "Номер телефона" at bounding box center [907, 564] width 208 height 18
click at [836, 592] on p "8 903 299 25 97" at bounding box center [840, 596] width 70 height 15
type input "8 903 299 25 97"
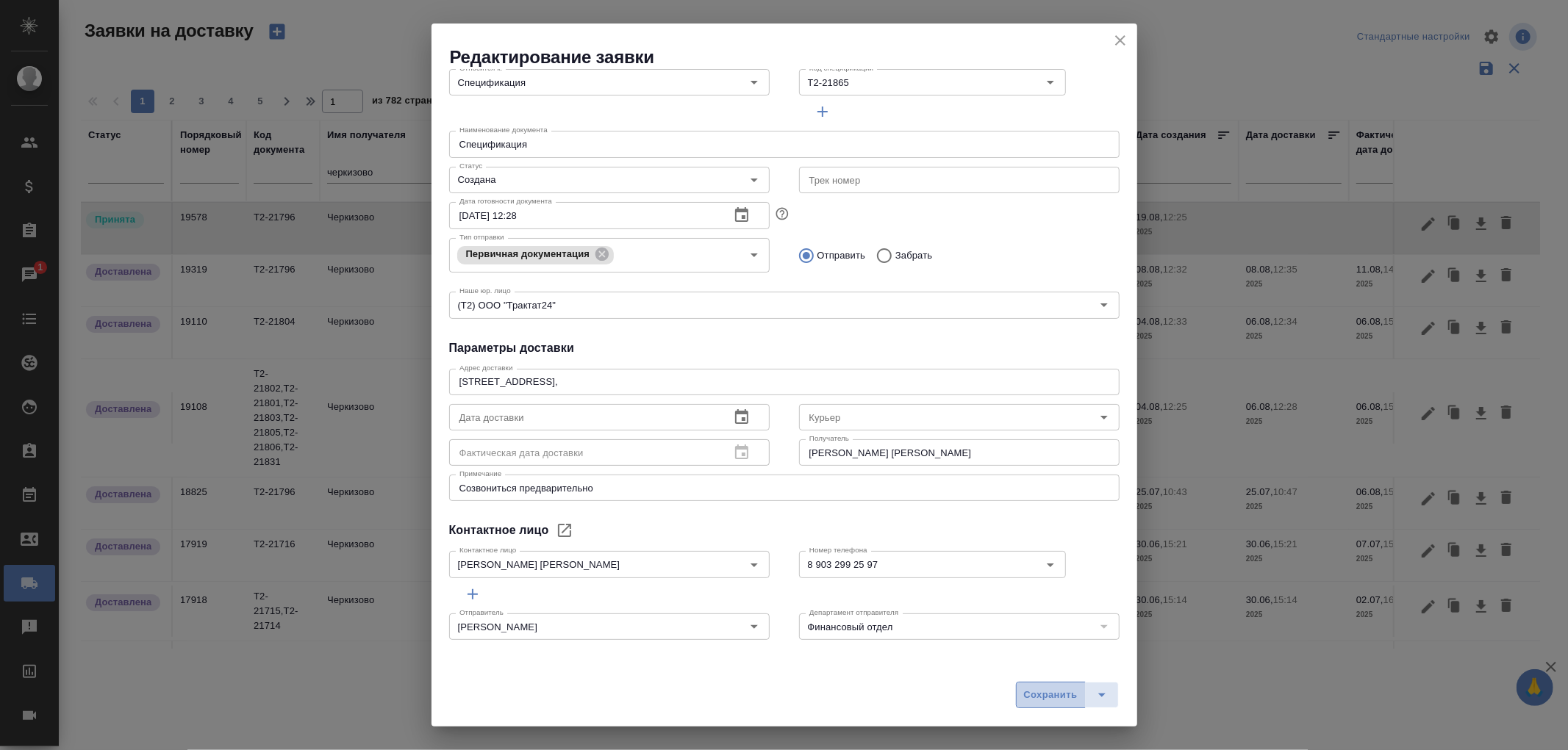
click at [1053, 695] on span "Сохранить" at bounding box center [1050, 695] width 54 height 17
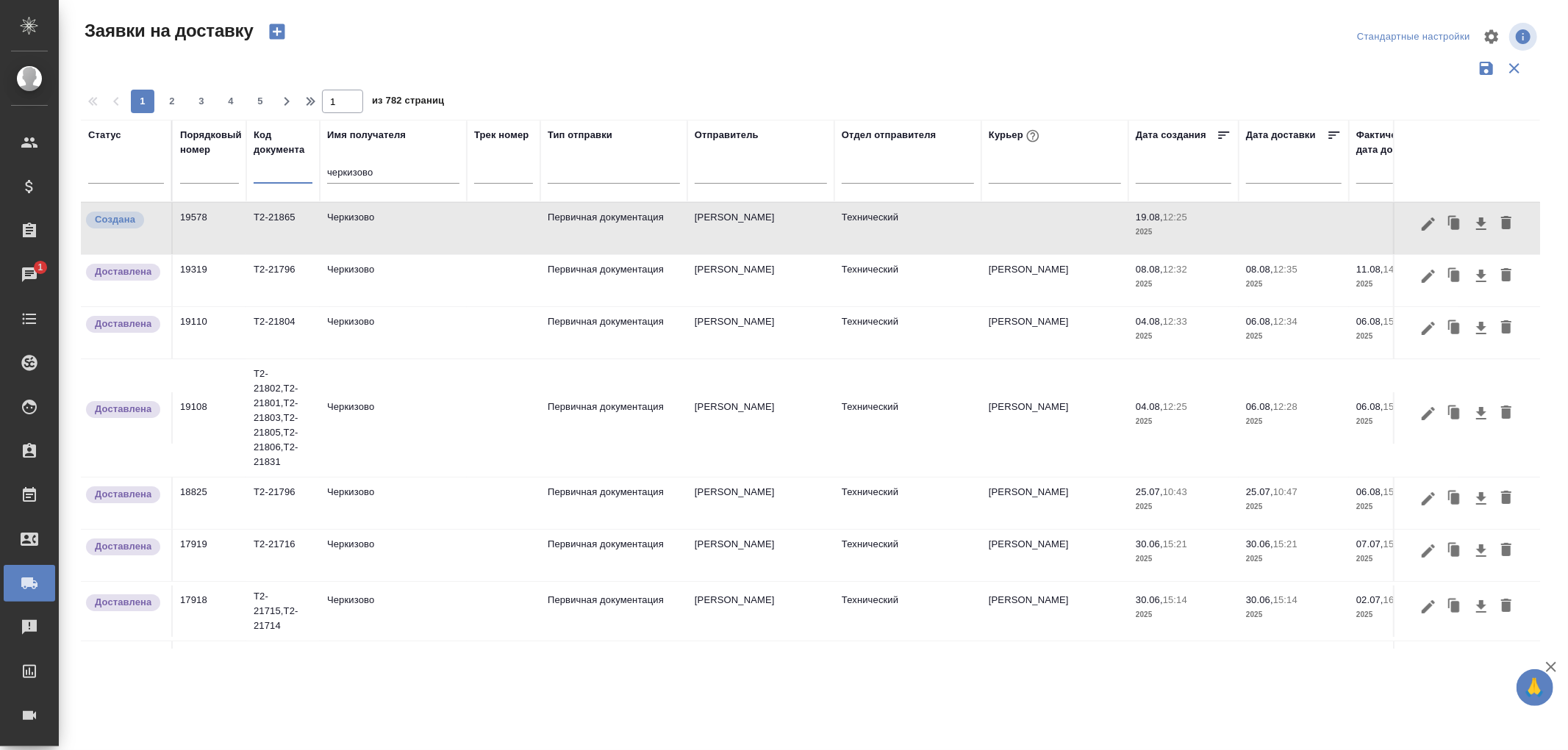
click at [253, 179] on input "text" at bounding box center [282, 173] width 58 height 18
paste input "Т2-21831"
type input "Т2-21831"
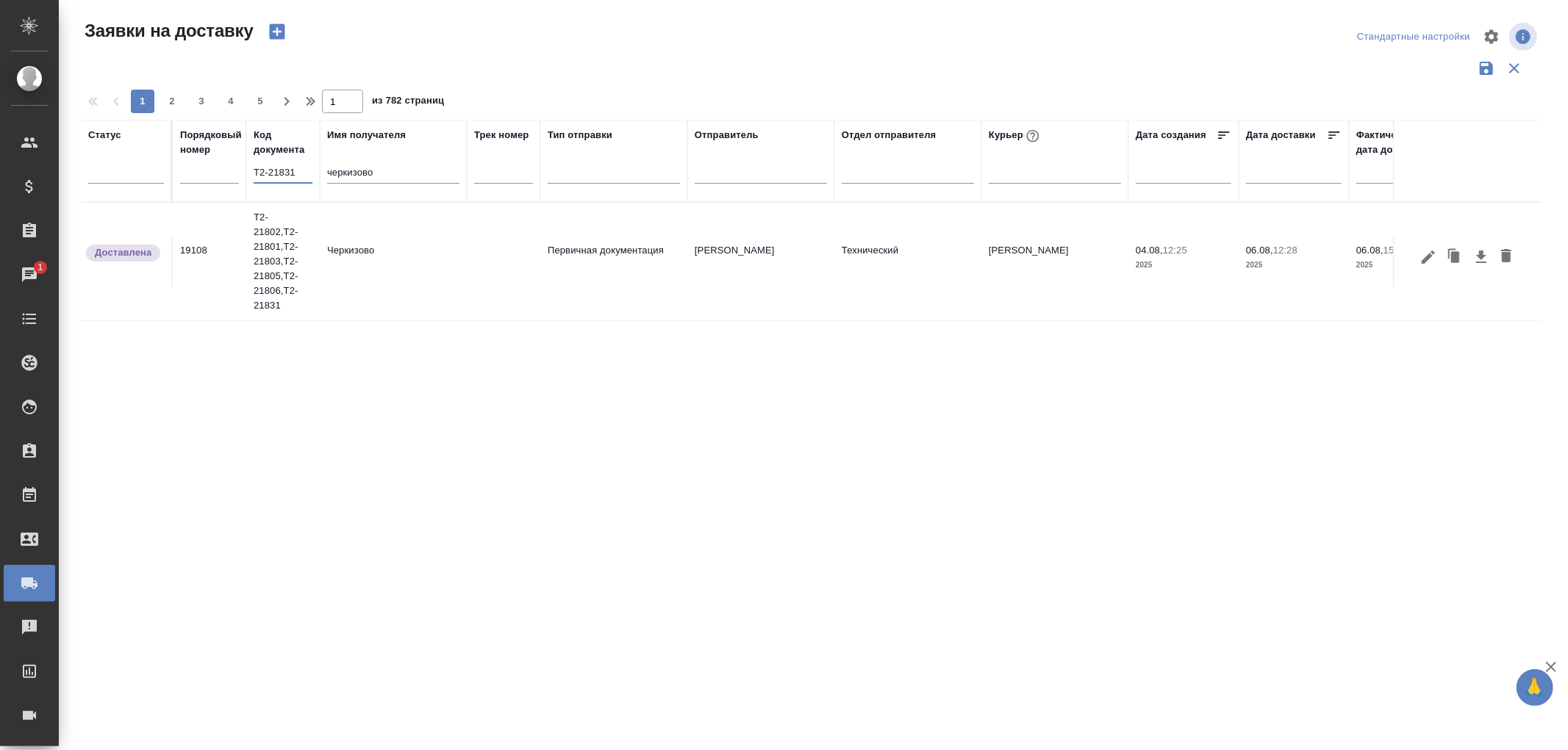
click at [636, 246] on td "Первичная документация" at bounding box center [613, 261] width 147 height 52
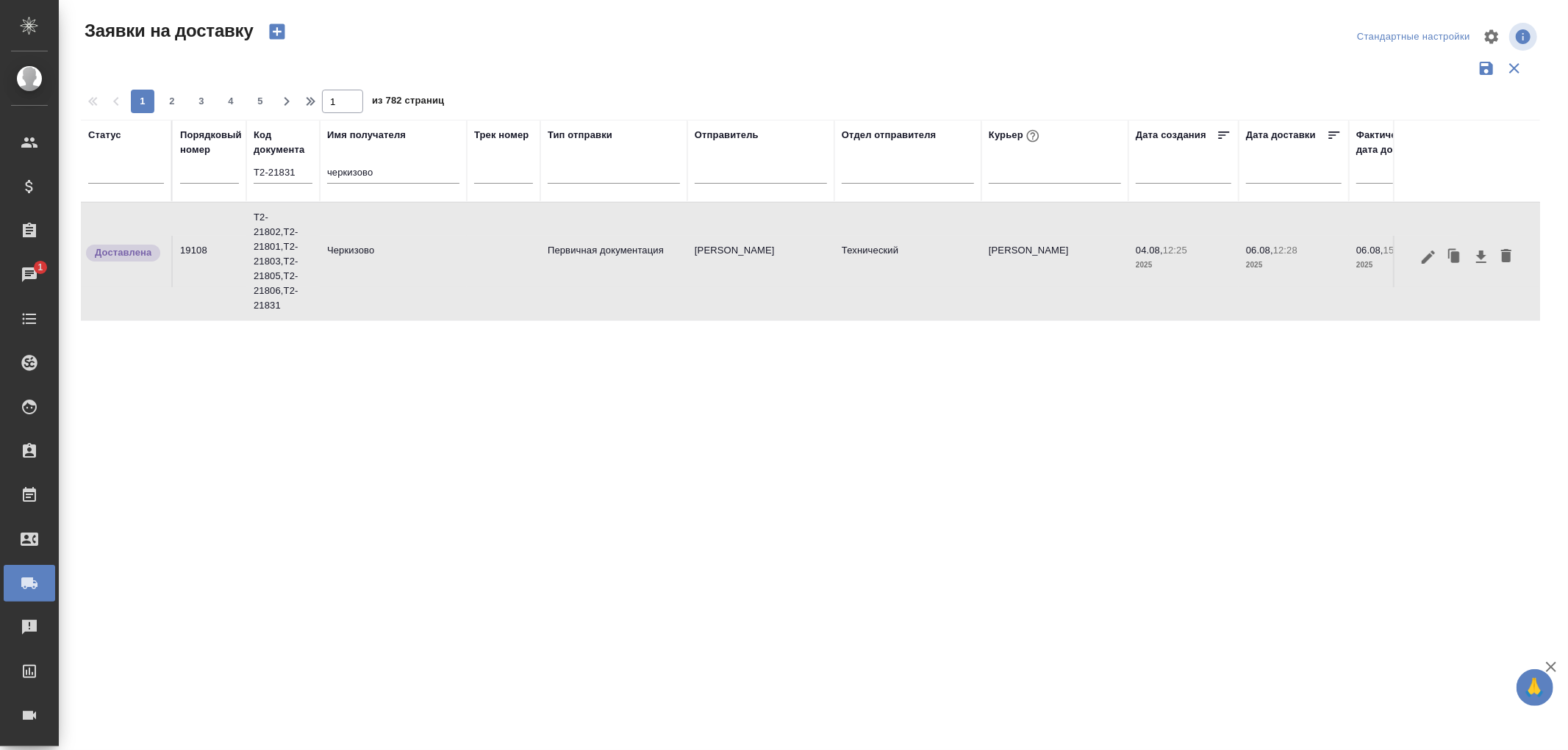
click at [636, 246] on td "Первичная документация" at bounding box center [613, 261] width 147 height 52
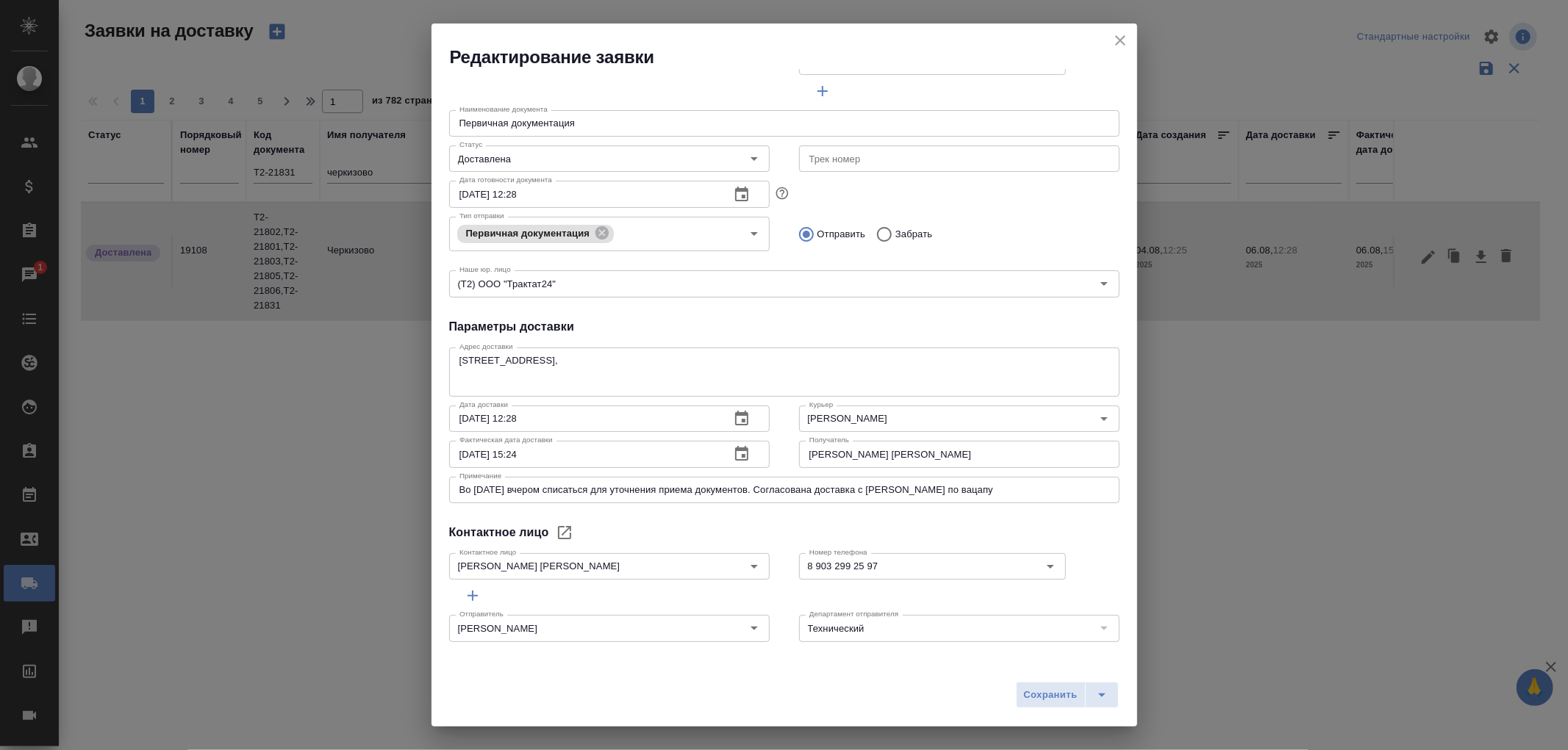
scroll to position [349, 0]
click at [1117, 38] on icon "close" at bounding box center [1119, 40] width 11 height 11
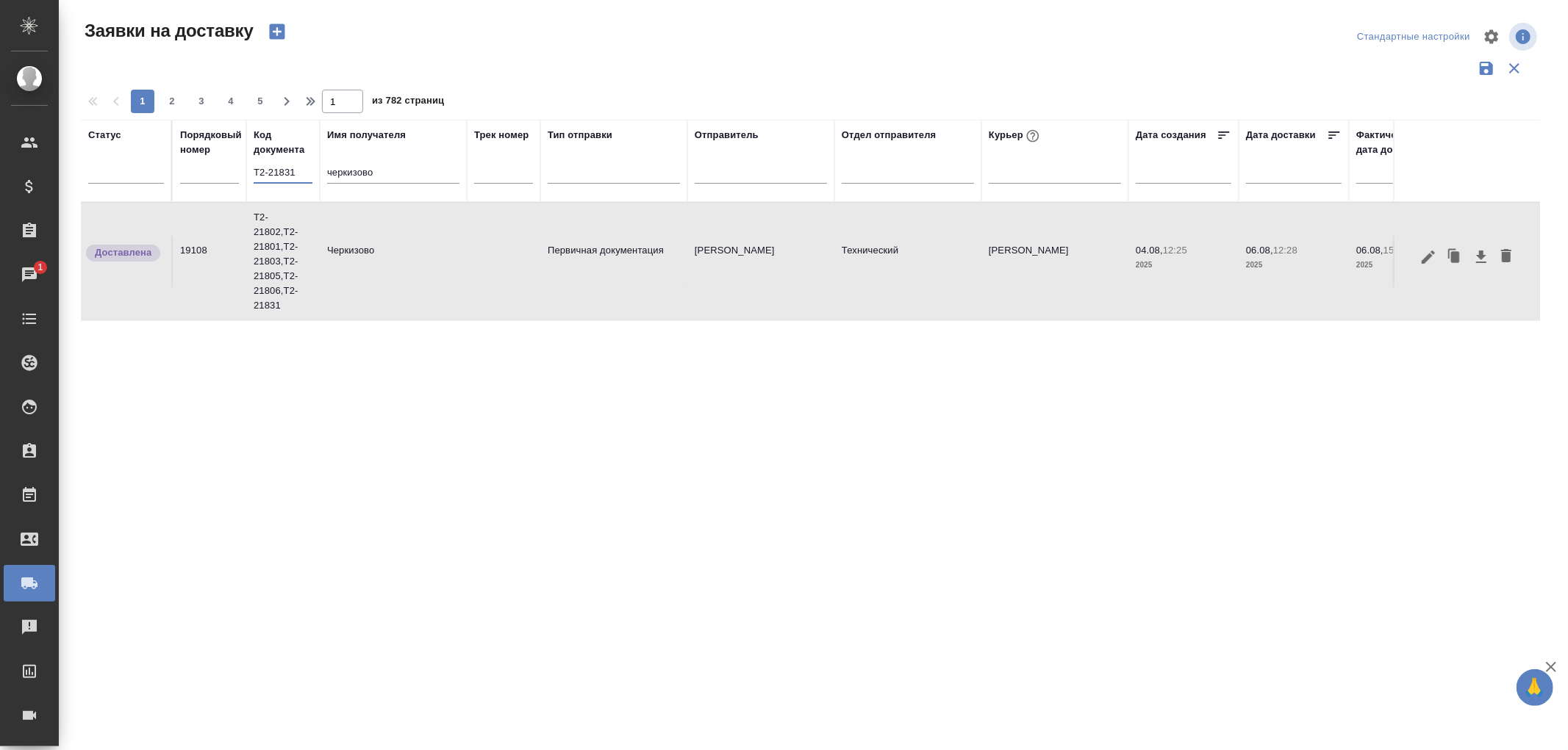
drag, startPoint x: 296, startPoint y: 174, endPoint x: 217, endPoint y: 169, distance: 79.2
click at [217, 169] on tr "Статус Порядковый номер Код документа Т2-21831 Имя получателя черкизово Трек но…" at bounding box center [843, 161] width 1525 height 83
